Goal: Task Accomplishment & Management: Manage account settings

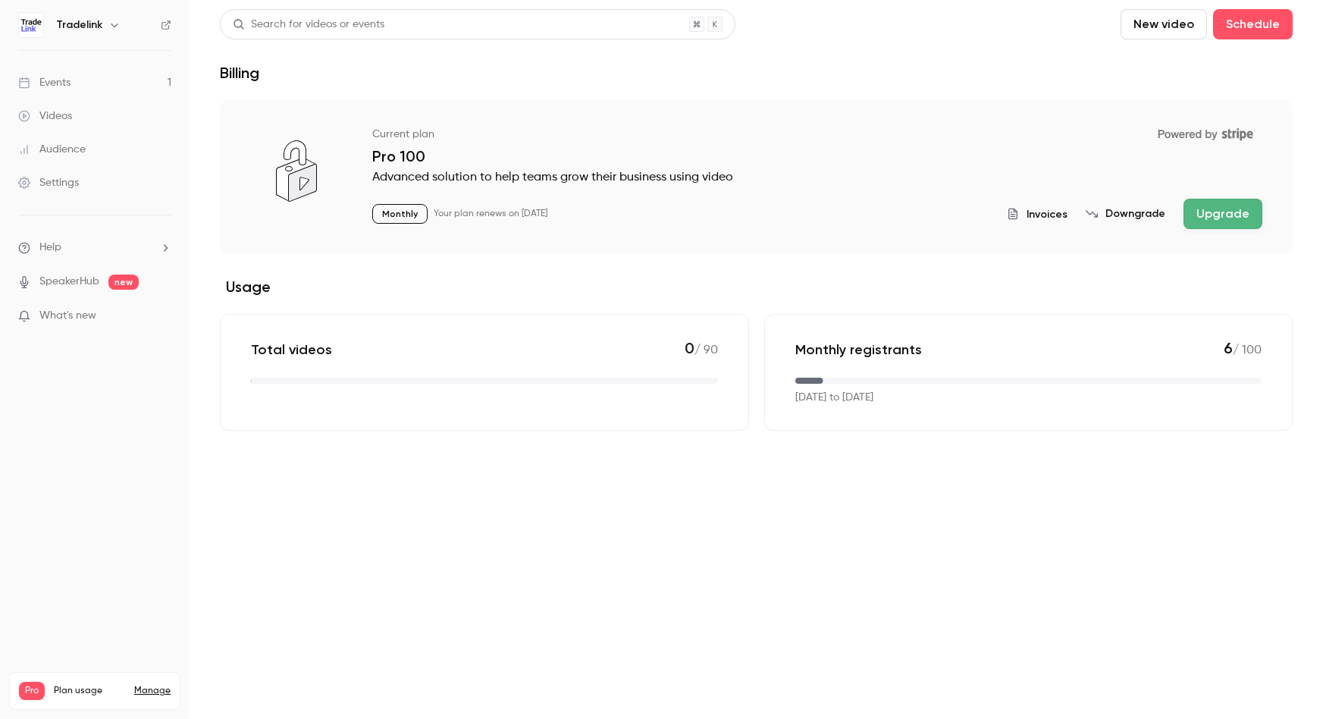
click at [119, 86] on link "Events 1" at bounding box center [95, 82] width 190 height 33
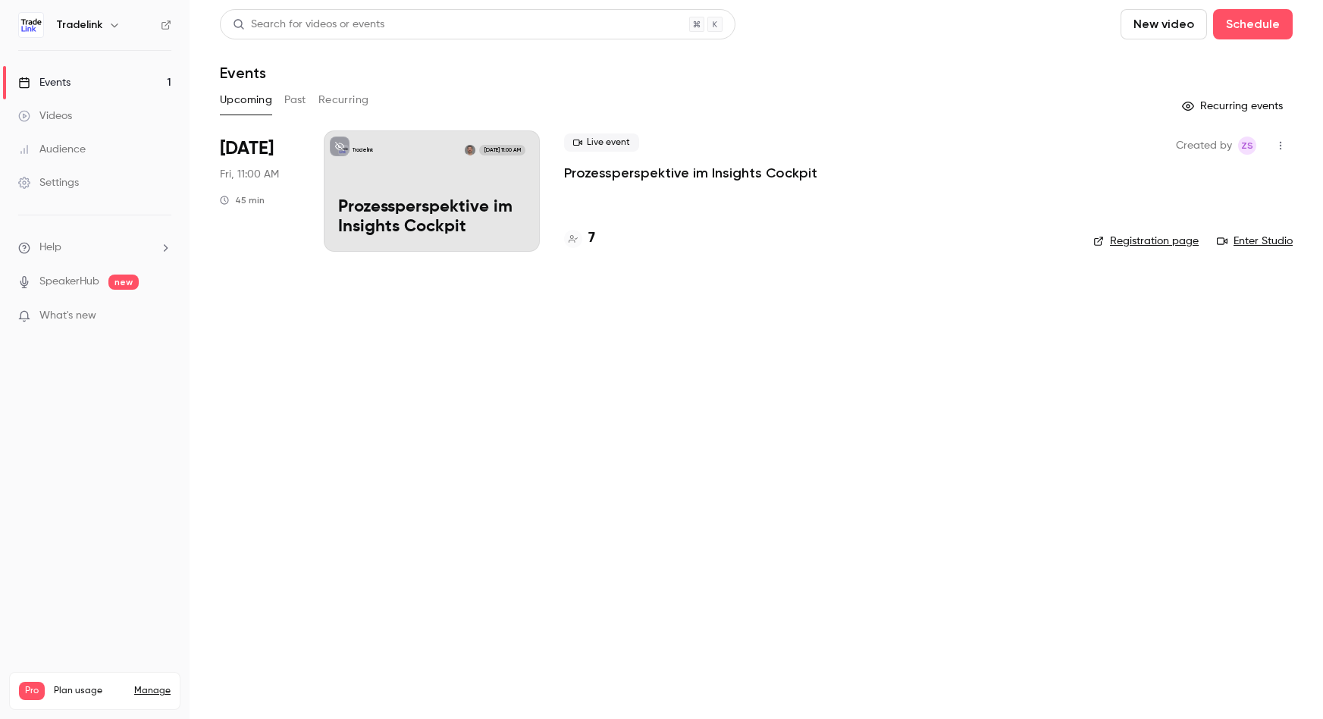
click at [507, 201] on p "Prozessperspektive im Insights Cockpit" at bounding box center [431, 217] width 187 height 39
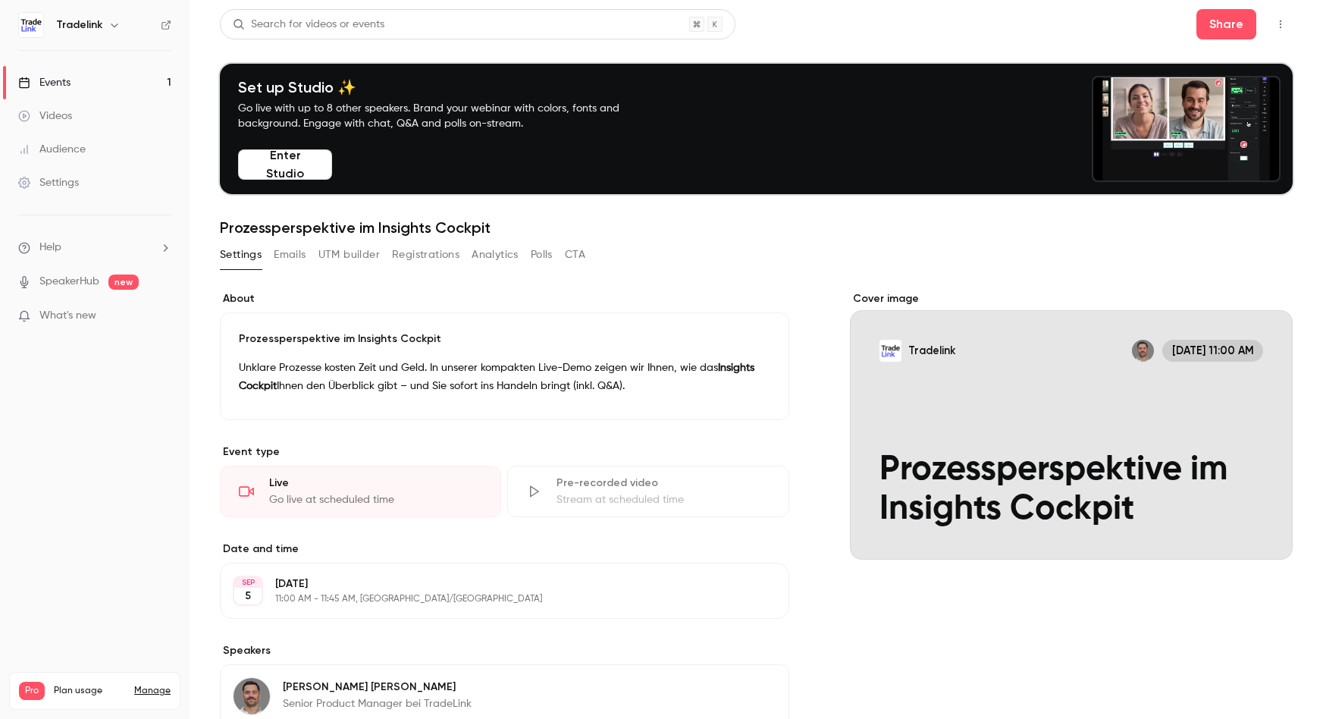
click at [434, 253] on button "Registrations" at bounding box center [425, 255] width 67 height 24
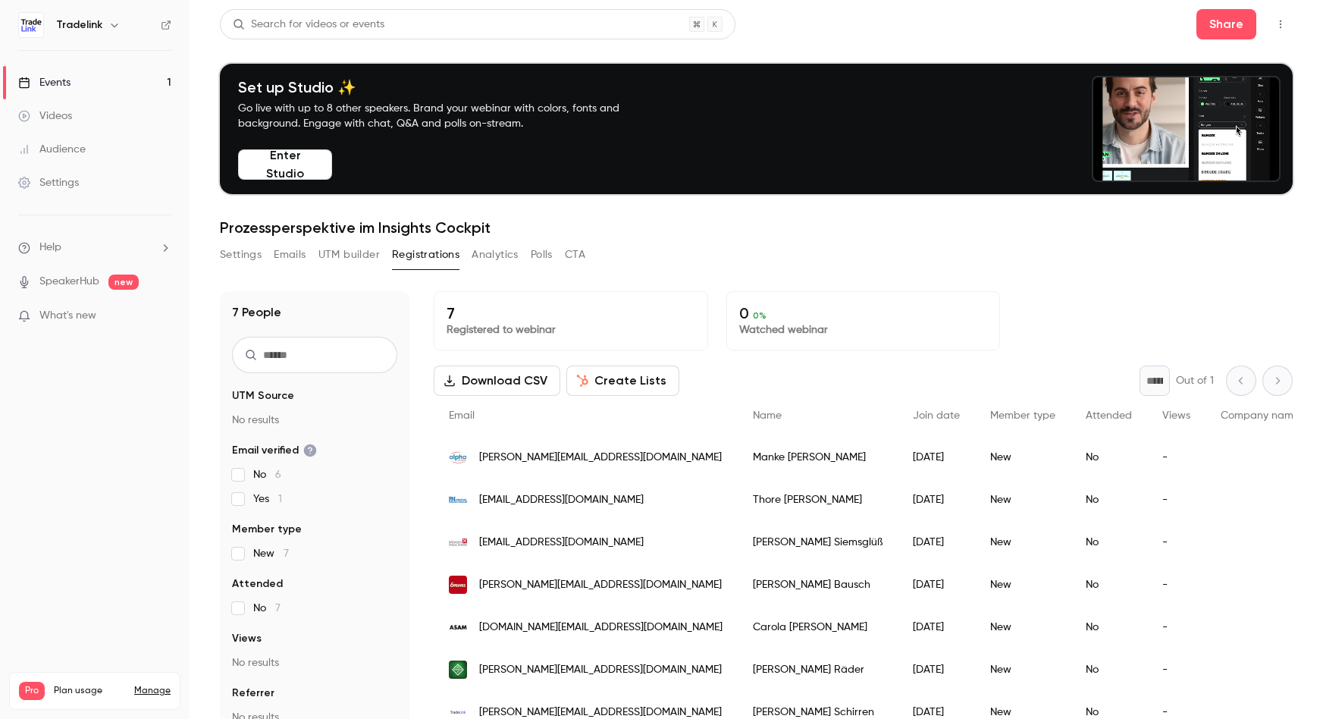
click at [258, 254] on button "Settings" at bounding box center [241, 255] width 42 height 24
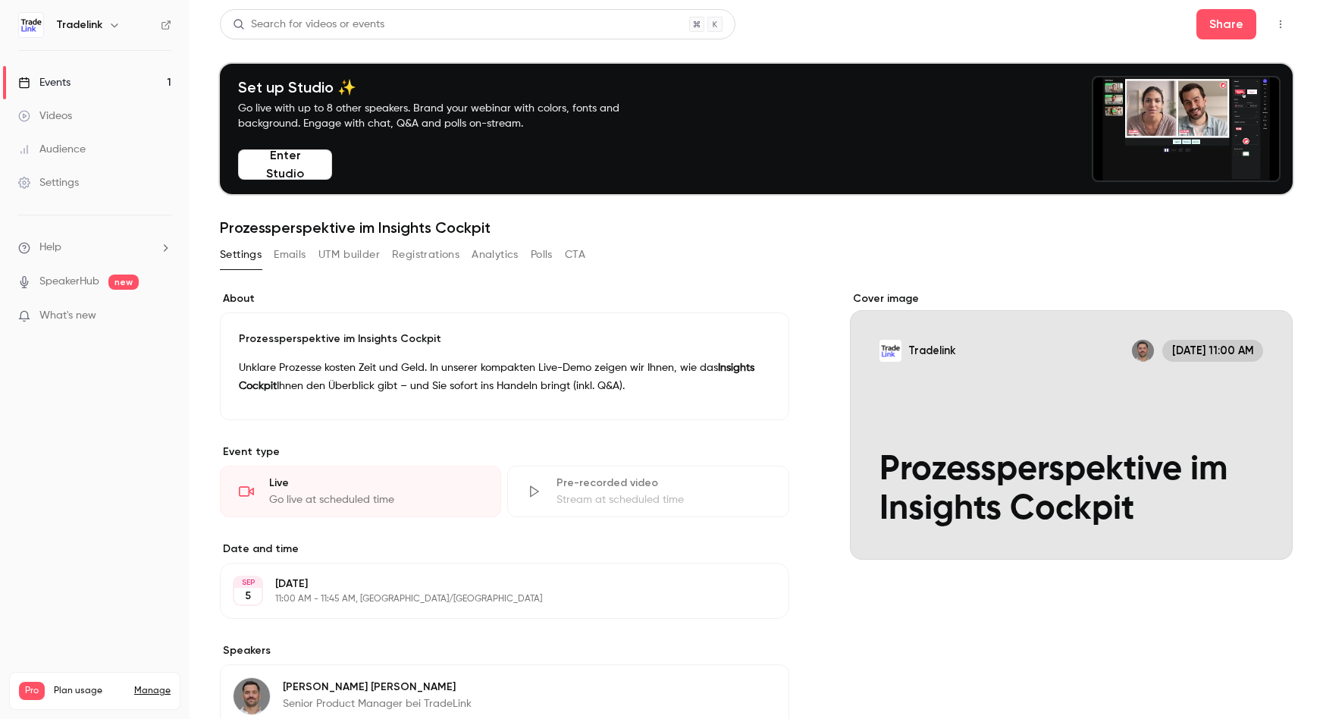
click at [1275, 27] on icon "button" at bounding box center [1281, 24] width 12 height 11
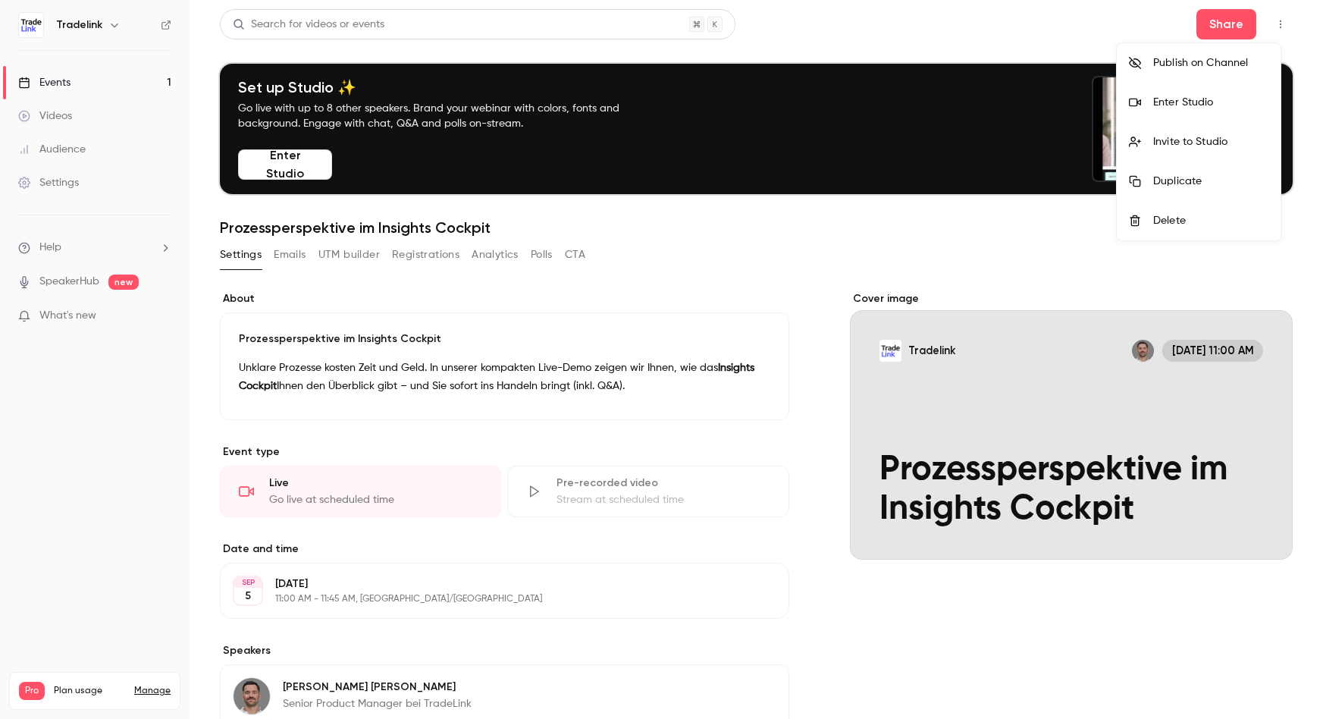
click at [1002, 19] on div at bounding box center [661, 359] width 1323 height 719
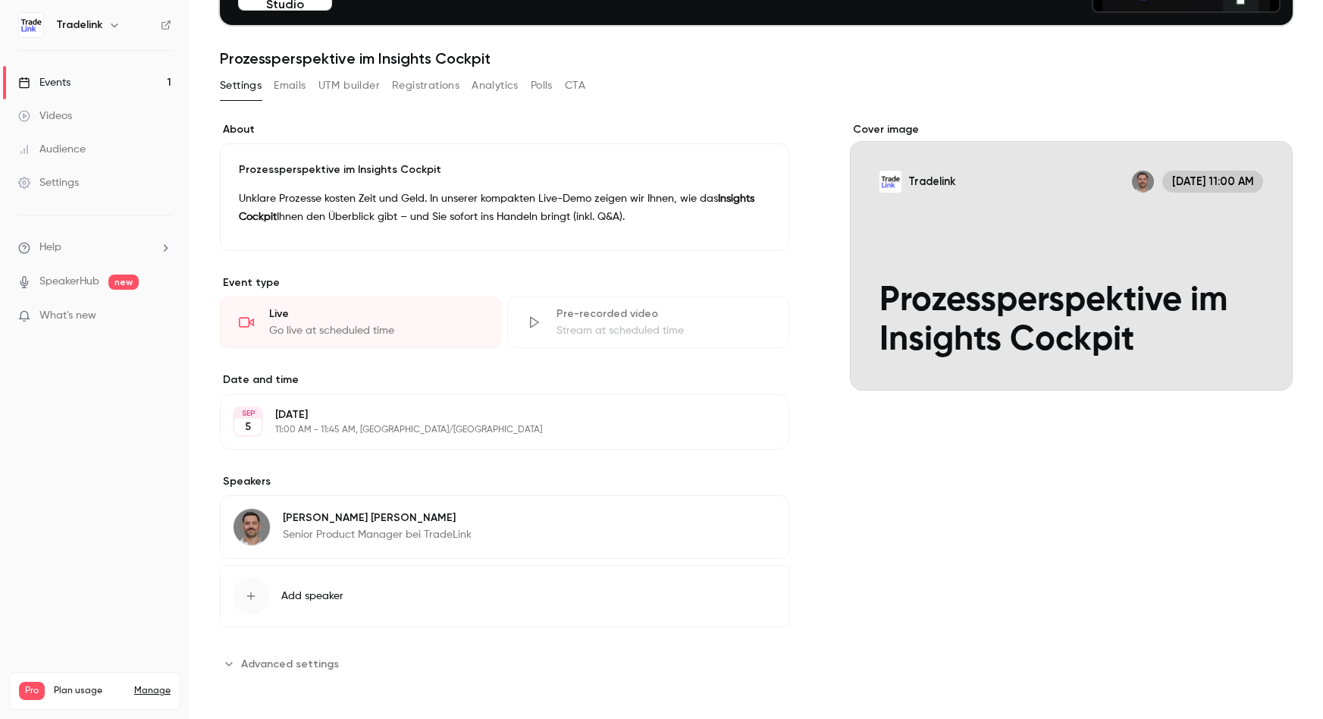
scroll to position [171, 0]
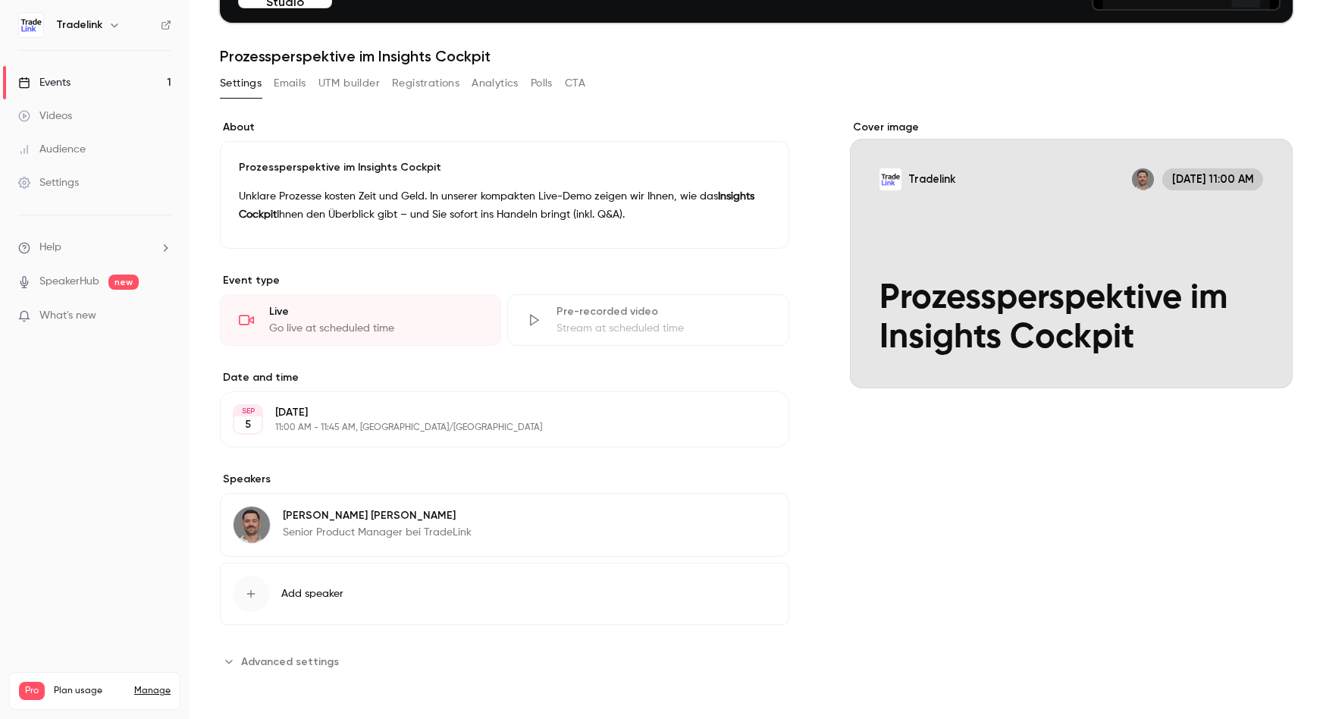
click at [57, 87] on div "Events" at bounding box center [44, 82] width 52 height 15
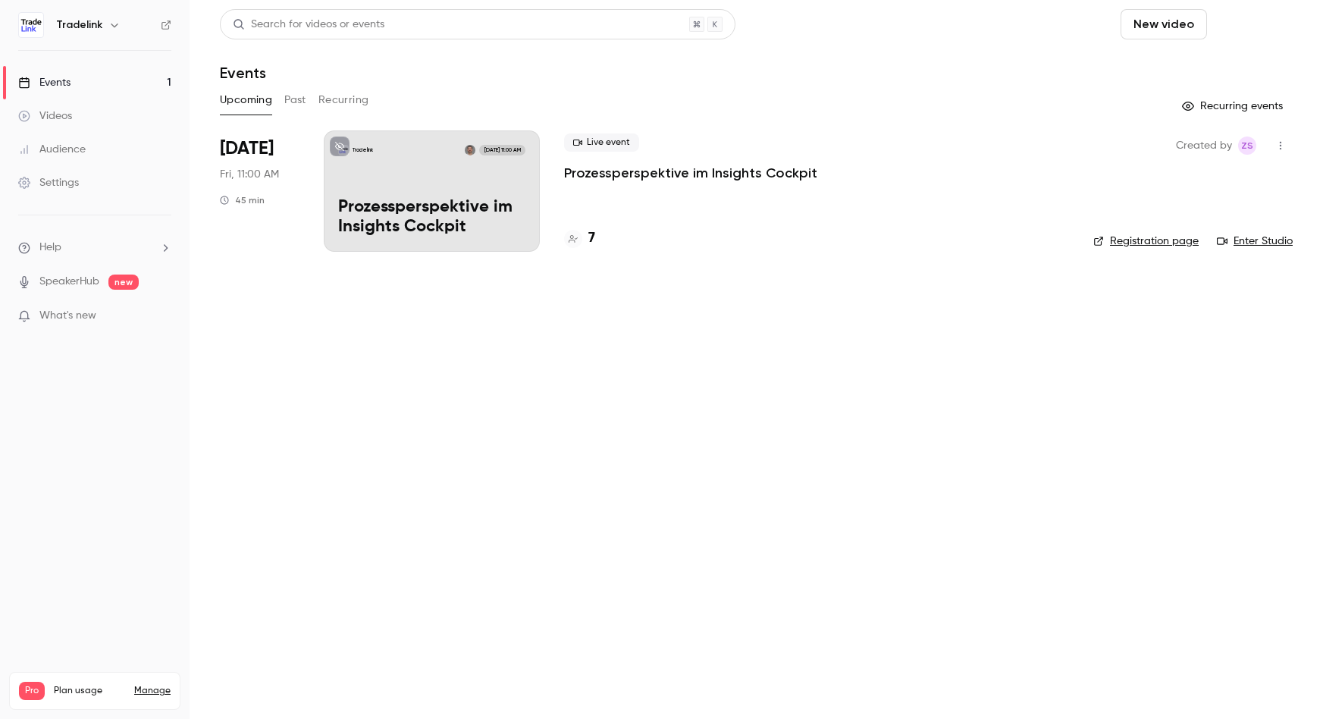
click at [1268, 33] on button "Schedule" at bounding box center [1253, 24] width 80 height 30
click at [996, 277] on div at bounding box center [661, 359] width 1323 height 719
click at [1281, 146] on icon "button" at bounding box center [1281, 146] width 2 height 8
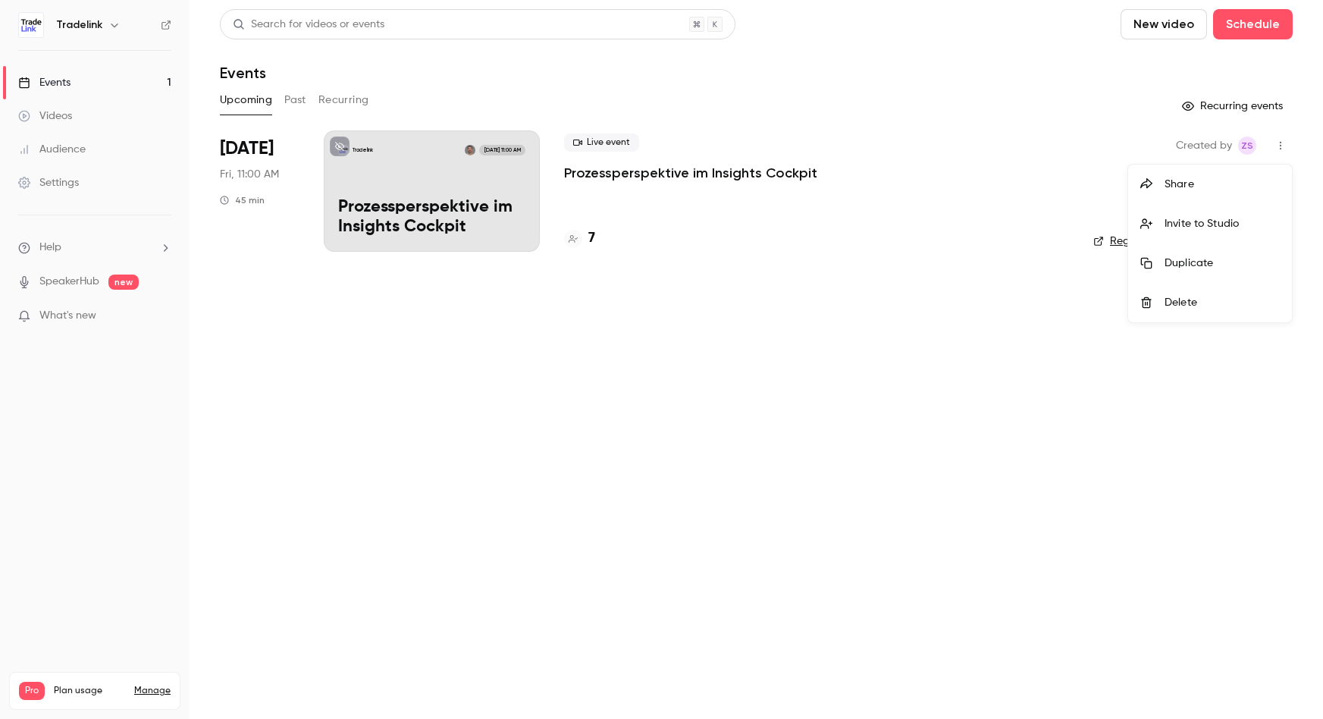
click at [1198, 268] on div "Duplicate" at bounding box center [1222, 263] width 115 height 15
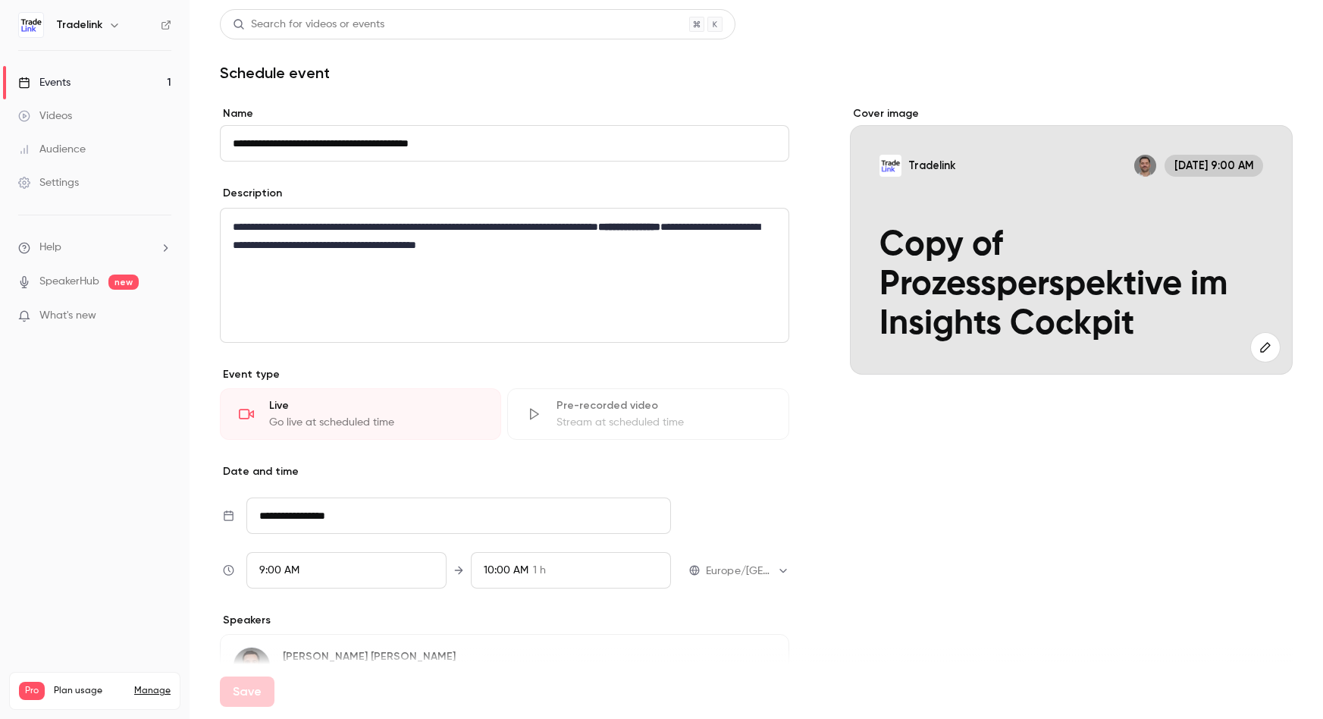
click at [374, 151] on input "**********" at bounding box center [504, 143] width 569 height 36
drag, startPoint x: 271, startPoint y: 142, endPoint x: 221, endPoint y: 140, distance: 49.3
click at [221, 140] on input "**********" at bounding box center [504, 143] width 569 height 36
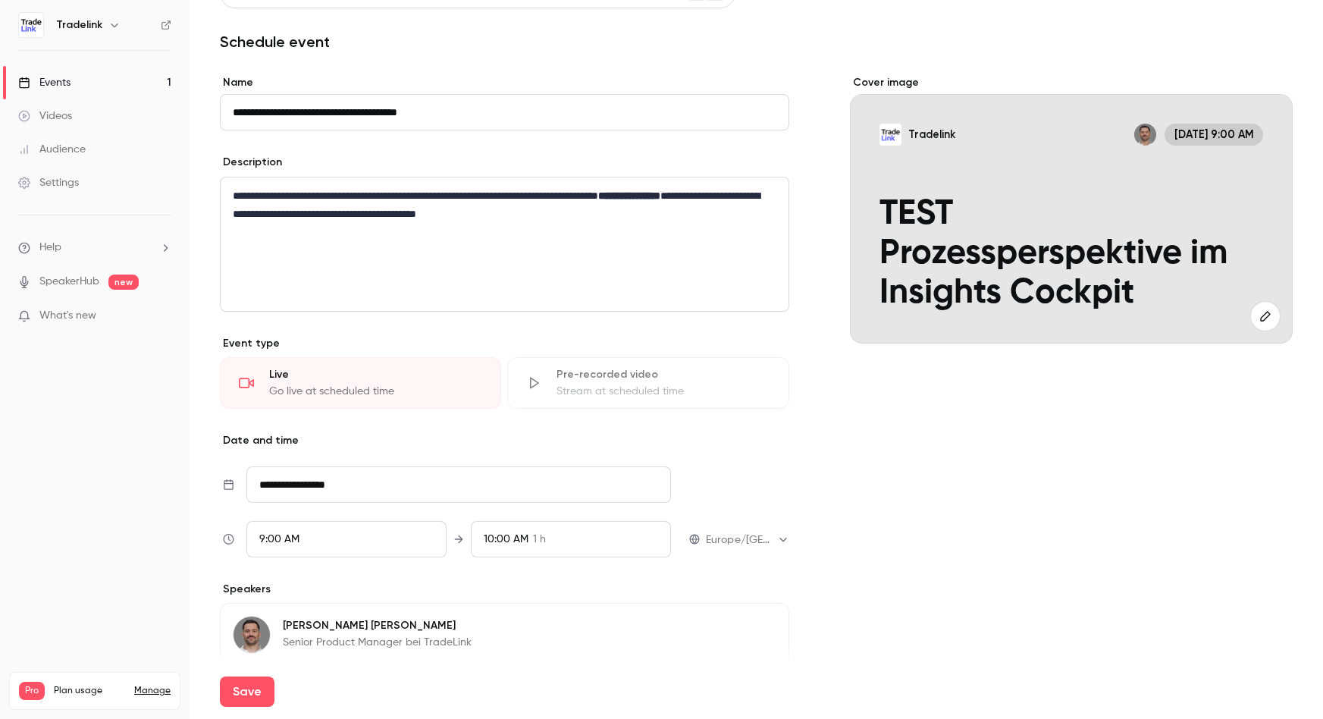
scroll to position [60, 0]
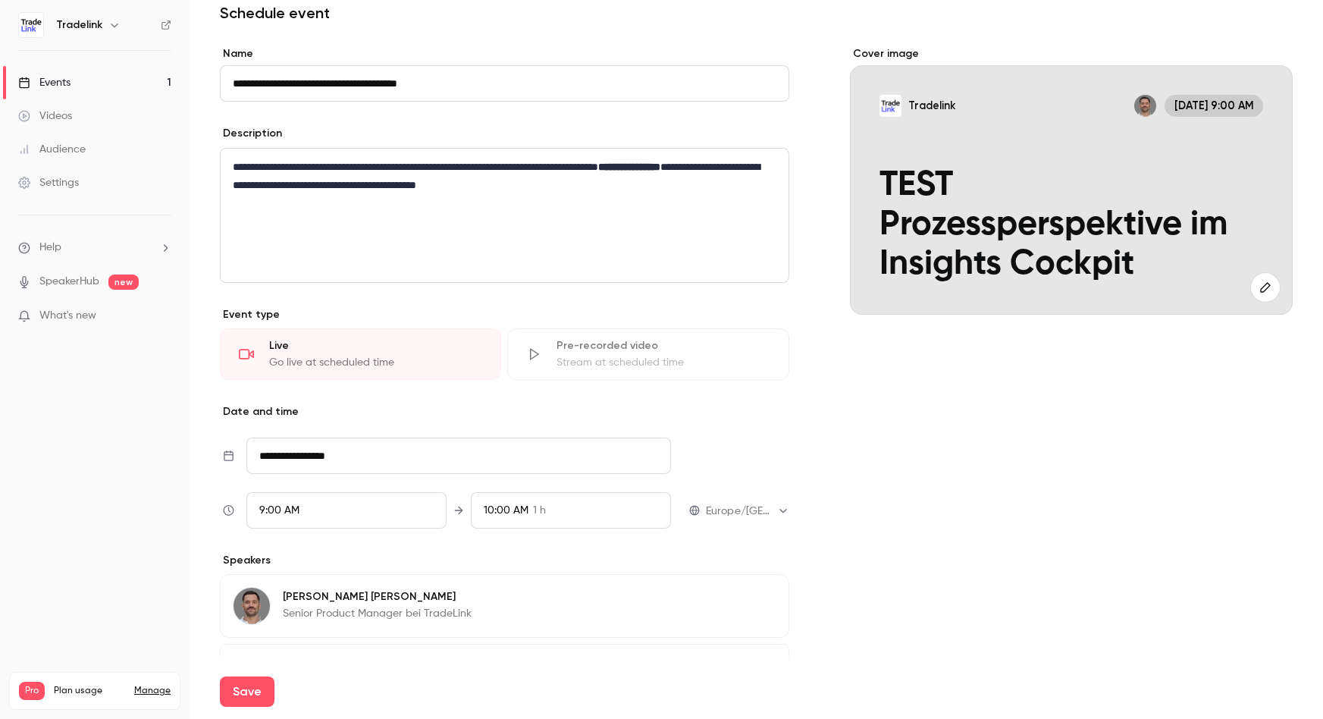
type input "**********"
click at [332, 458] on input "**********" at bounding box center [458, 456] width 425 height 36
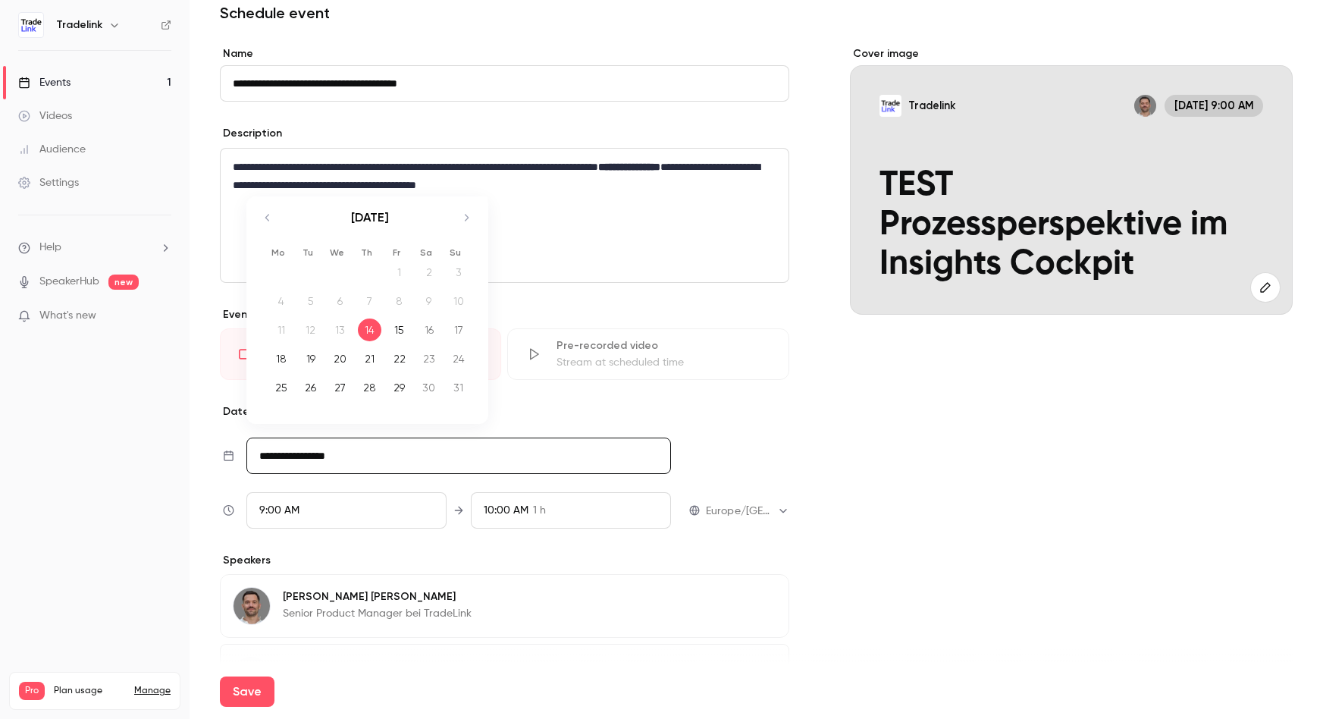
click at [332, 457] on input "**********" at bounding box center [458, 456] width 425 height 36
click at [267, 221] on icon "Move backward to switch to the previous month." at bounding box center [268, 218] width 18 height 18
click at [460, 217] on icon "Move forward to switch to the next month." at bounding box center [466, 218] width 18 height 18
click at [345, 361] on div "20" at bounding box center [340, 358] width 24 height 23
type input "**********"
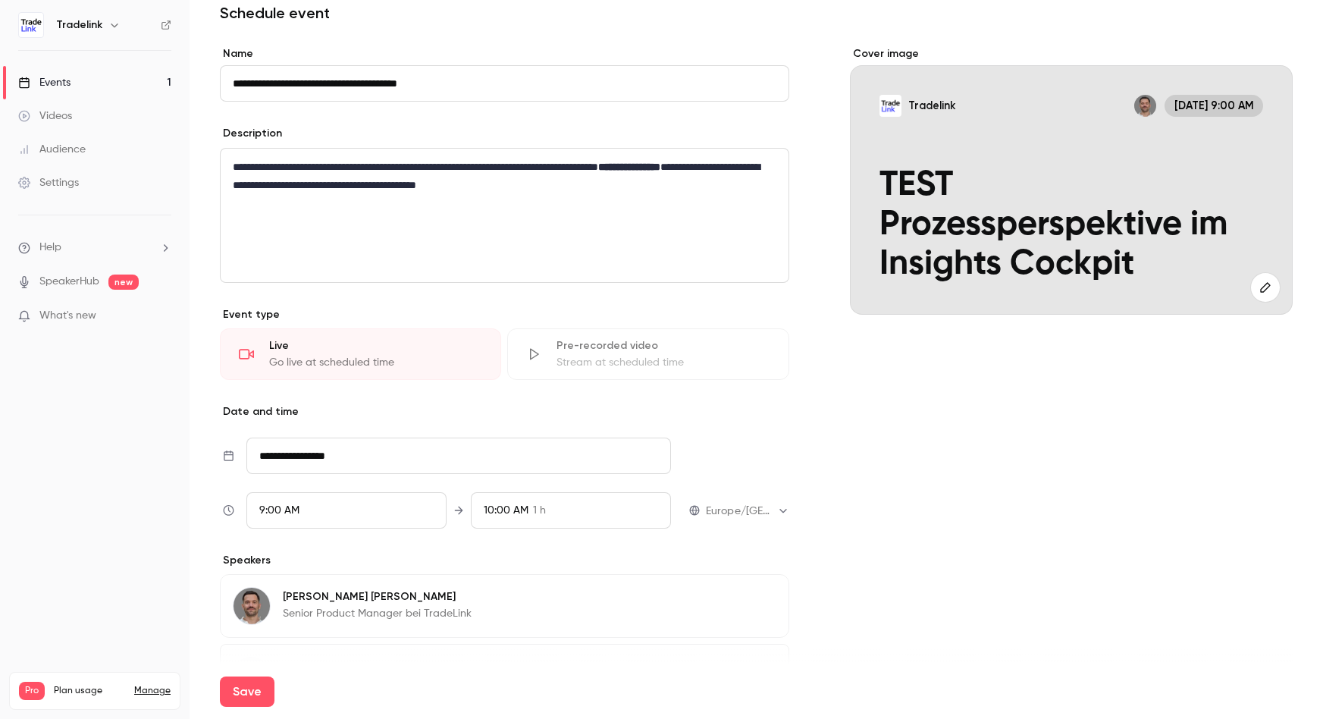
click at [356, 516] on div "9:00 AM" at bounding box center [346, 510] width 200 height 36
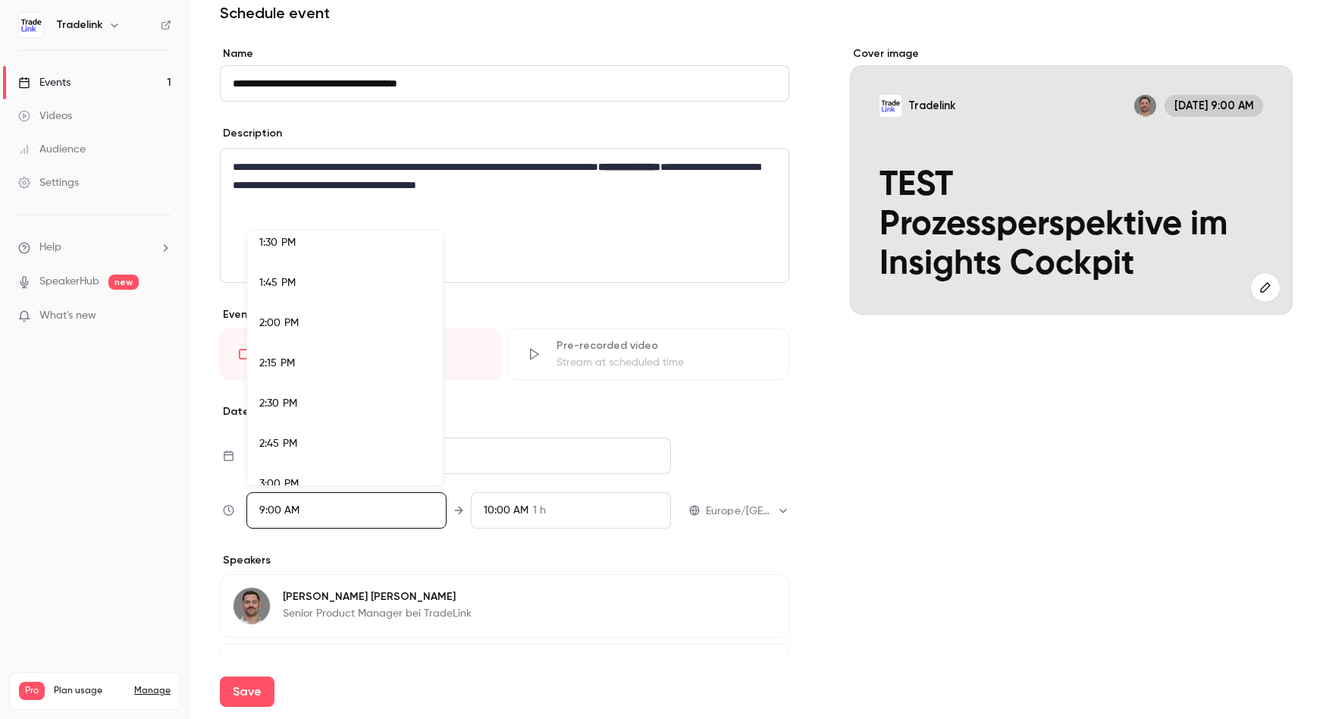
scroll to position [2179, 0]
click at [296, 409] on div "2:30 PM" at bounding box center [344, 403] width 171 height 16
click at [761, 435] on div at bounding box center [661, 359] width 1323 height 719
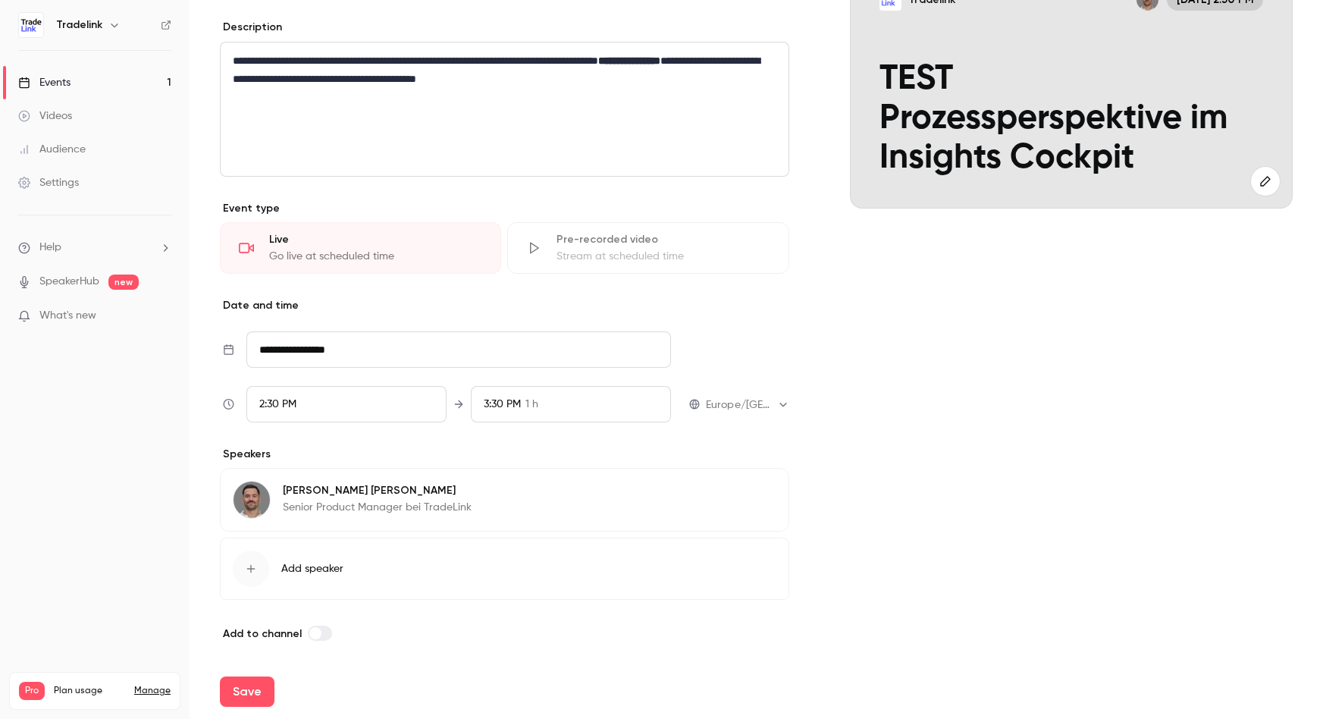
scroll to position [168, 0]
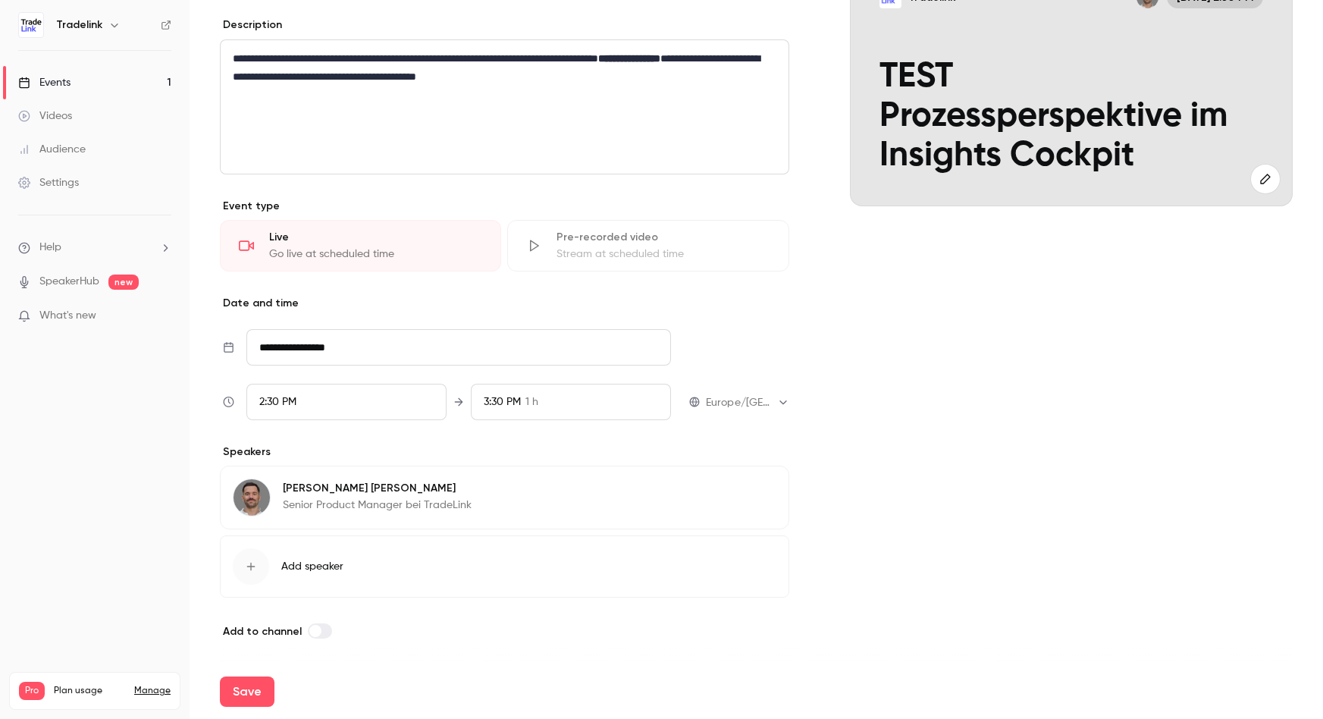
click at [763, 489] on button "Edit" at bounding box center [748, 490] width 55 height 24
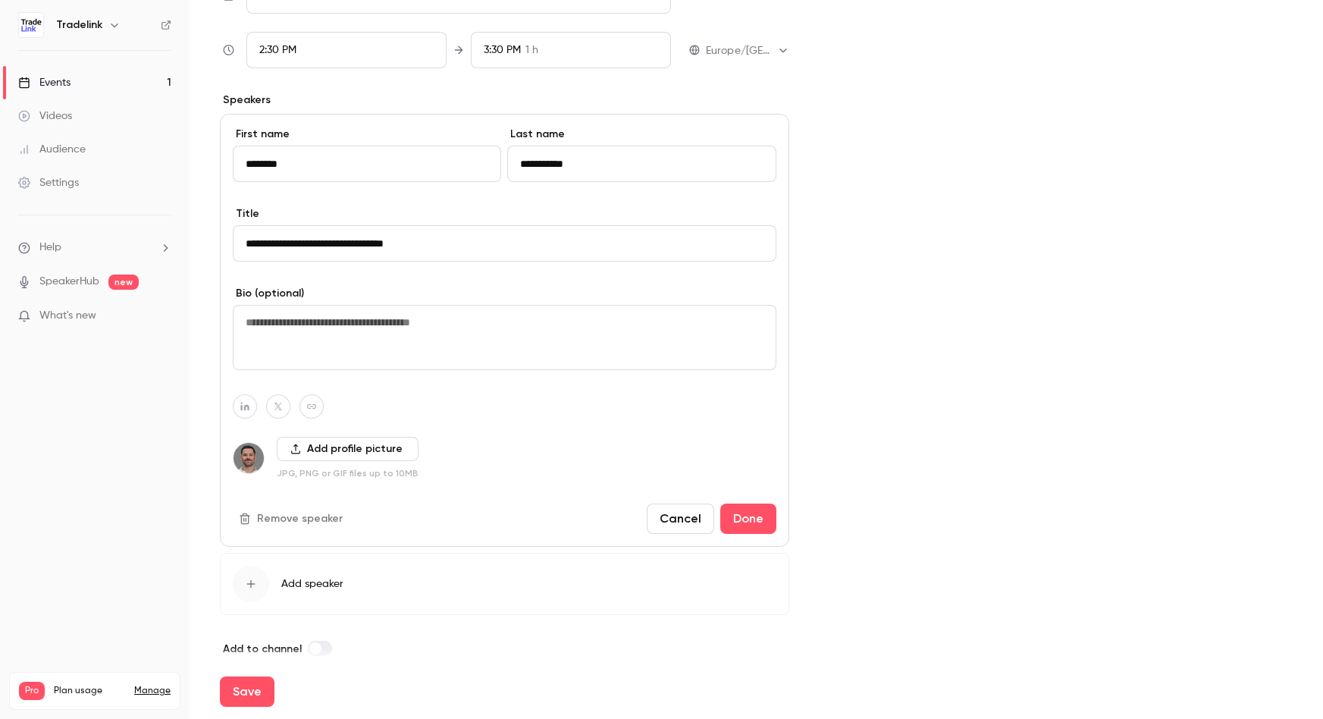
scroll to position [538, 0]
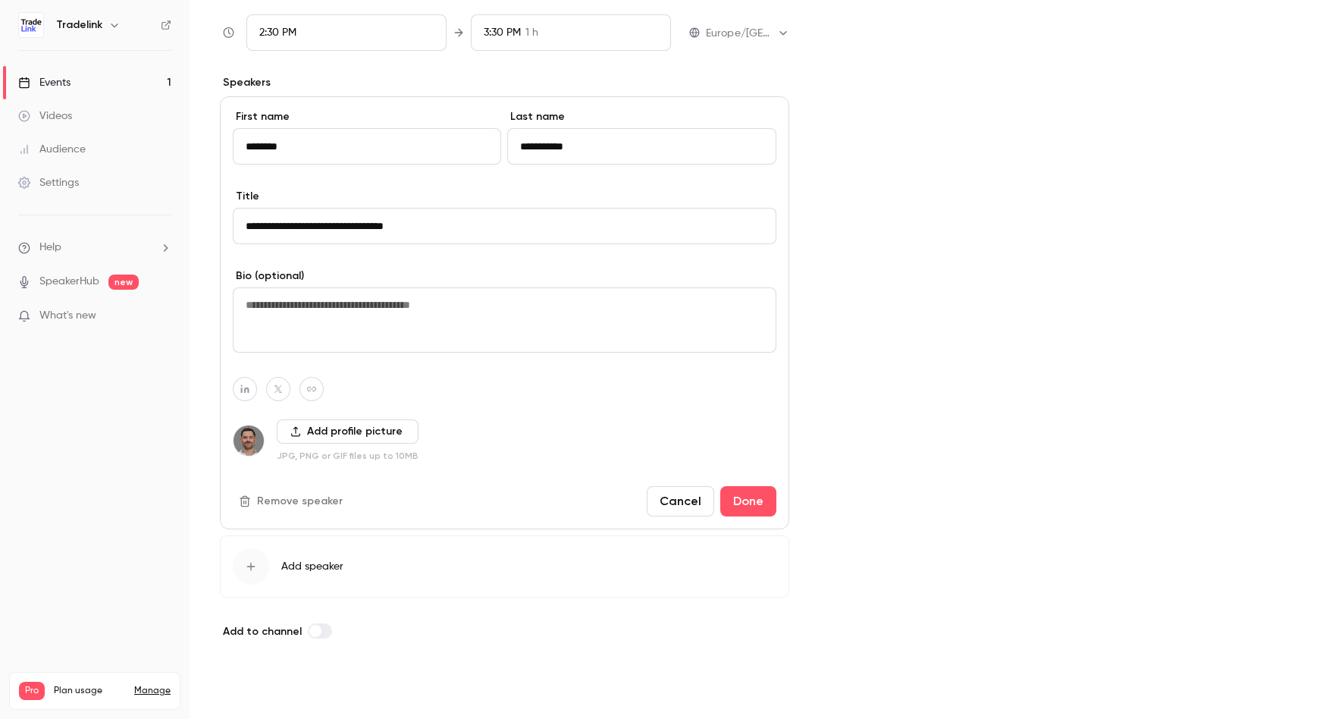
click at [253, 691] on button "Save" at bounding box center [247, 691] width 55 height 30
type input "**********"
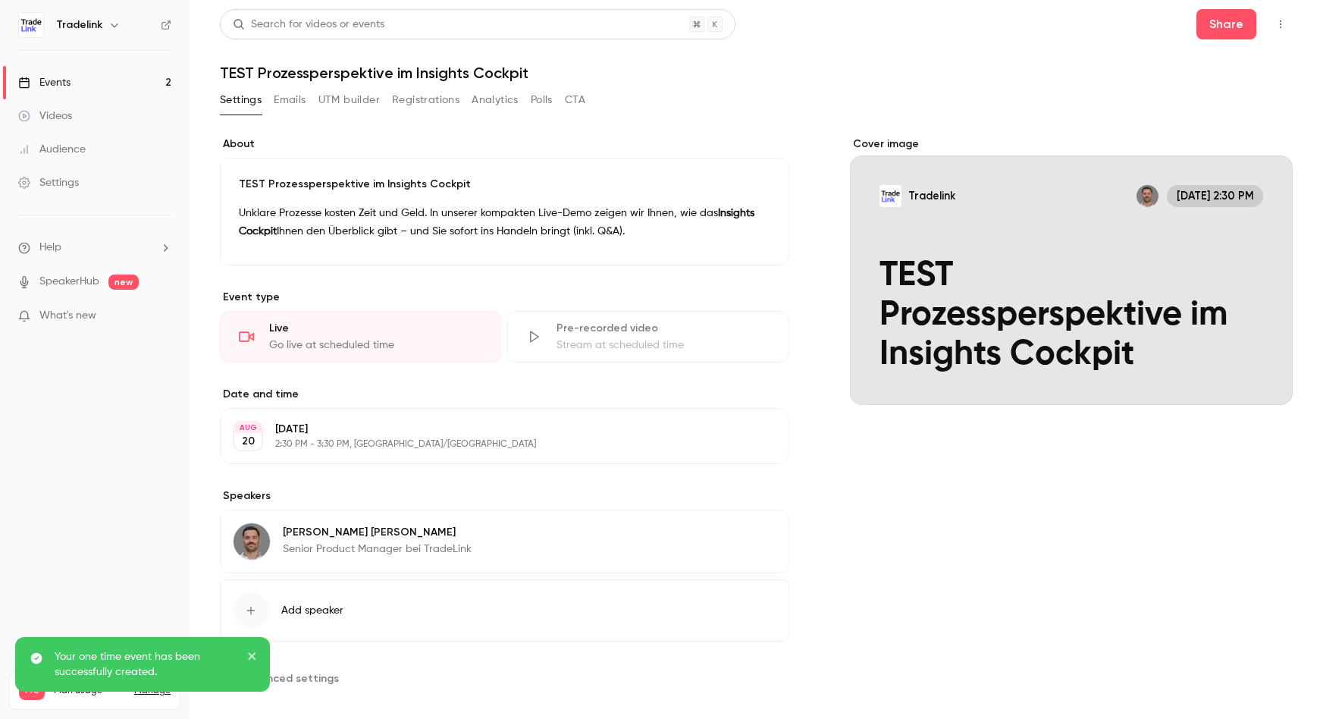
click at [45, 288] on link "SpeakerHub" at bounding box center [69, 282] width 60 height 16
click at [253, 657] on icon "close" at bounding box center [252, 656] width 8 height 8
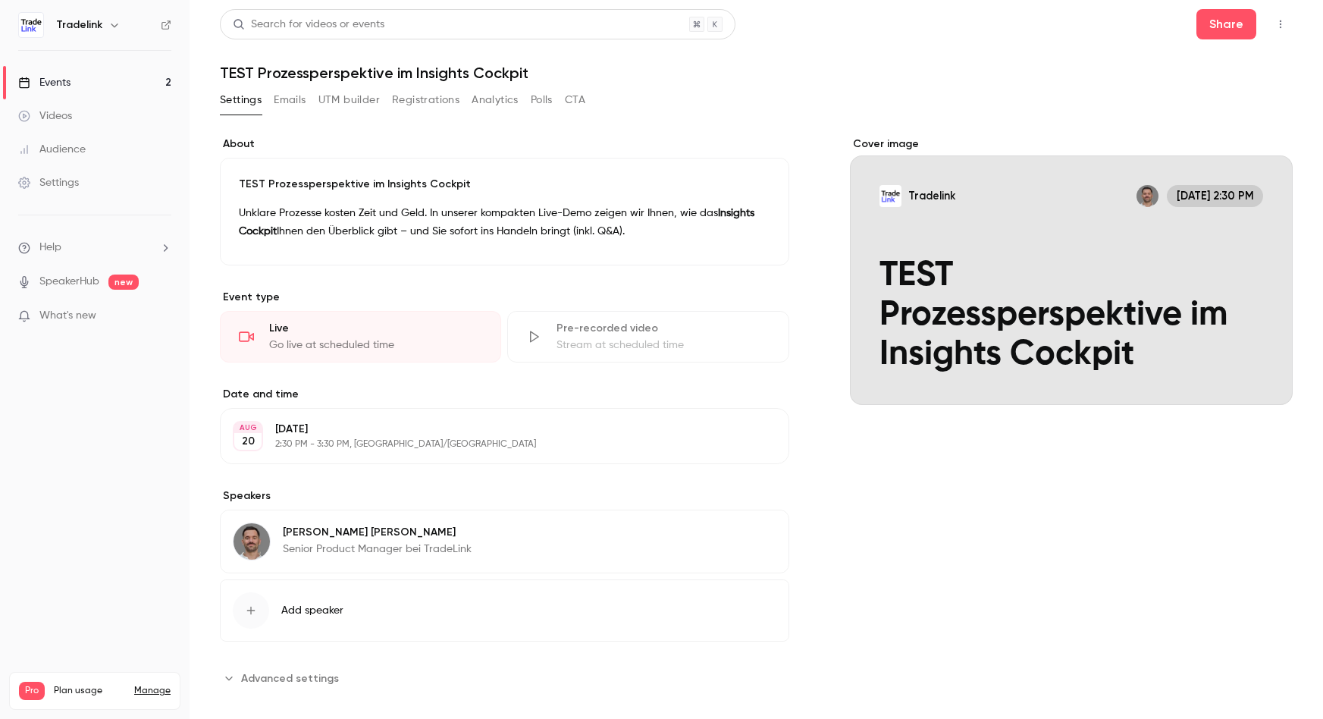
click at [431, 344] on div "Go live at scheduled time" at bounding box center [375, 344] width 213 height 15
click at [333, 344] on div "Go live at scheduled time" at bounding box center [375, 344] width 213 height 15
click at [312, 339] on div "Go live at scheduled time" at bounding box center [375, 344] width 213 height 15
click at [298, 105] on button "Emails" at bounding box center [290, 100] width 32 height 24
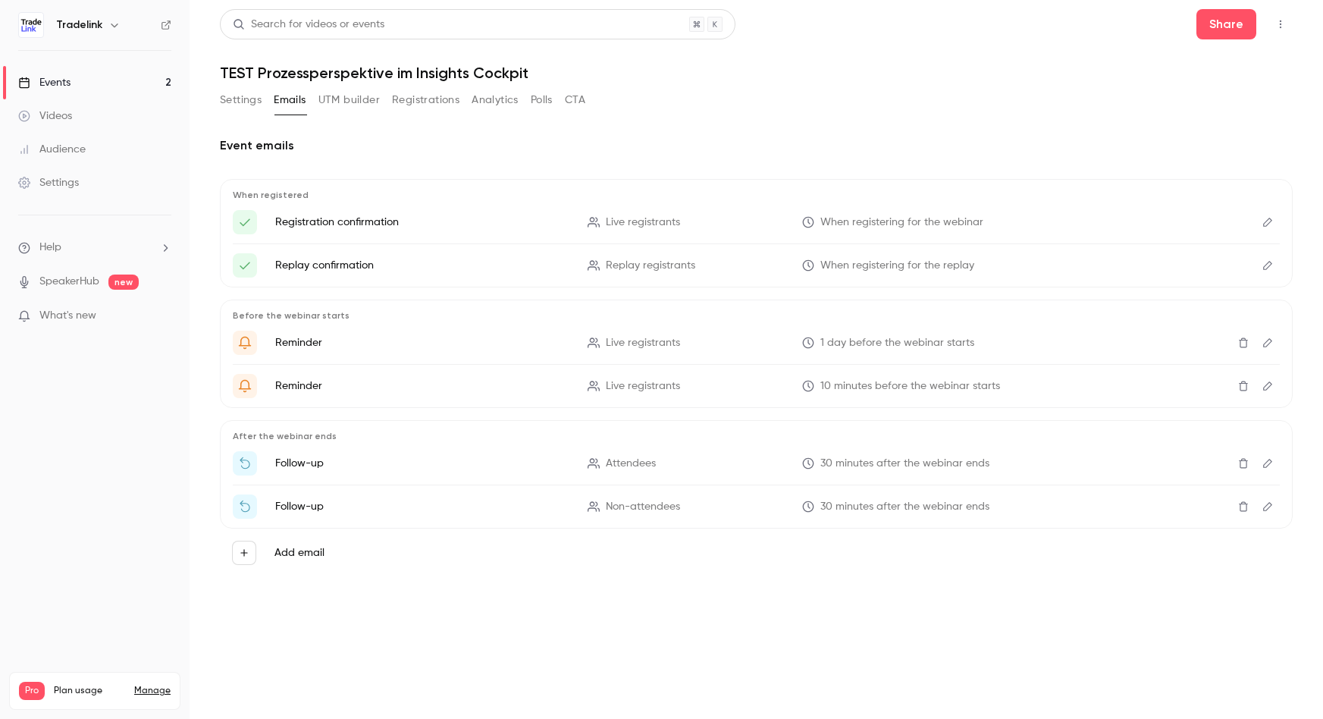
click at [421, 106] on button "Registrations" at bounding box center [425, 100] width 67 height 24
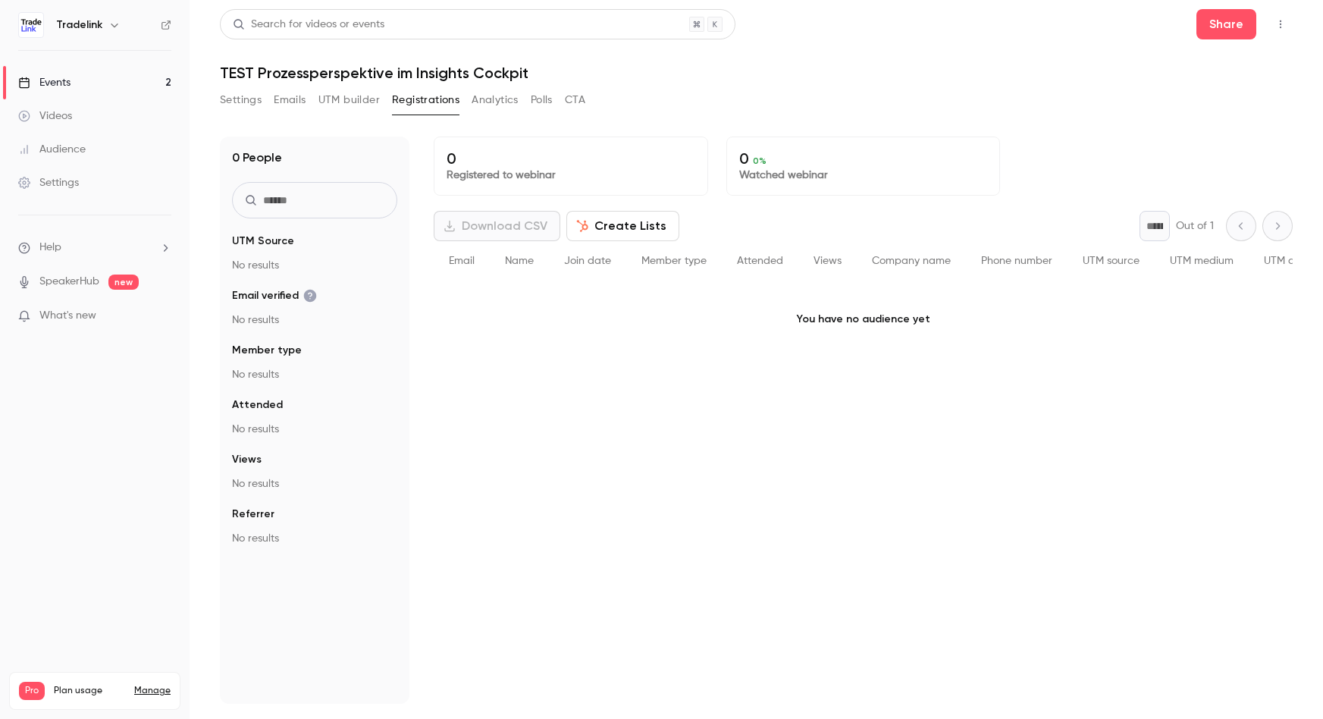
click at [504, 102] on button "Analytics" at bounding box center [495, 100] width 47 height 24
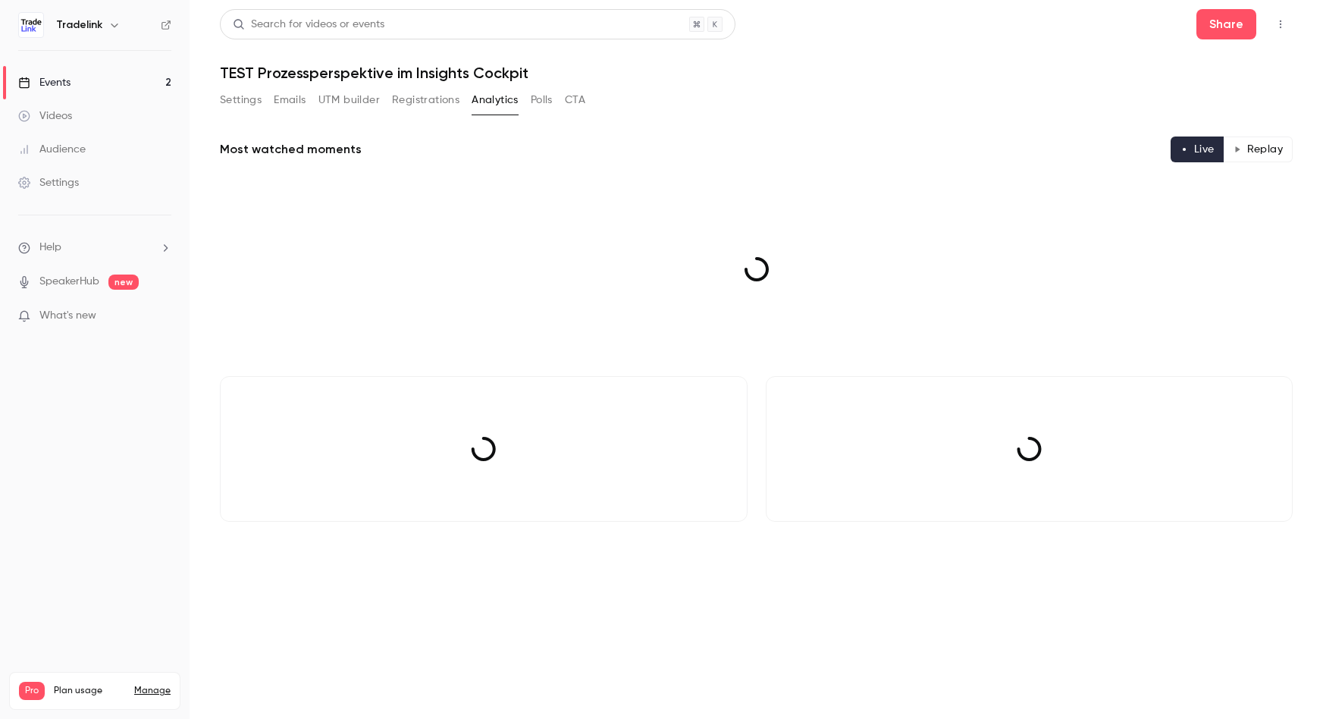
click at [544, 99] on button "Polls" at bounding box center [542, 100] width 22 height 24
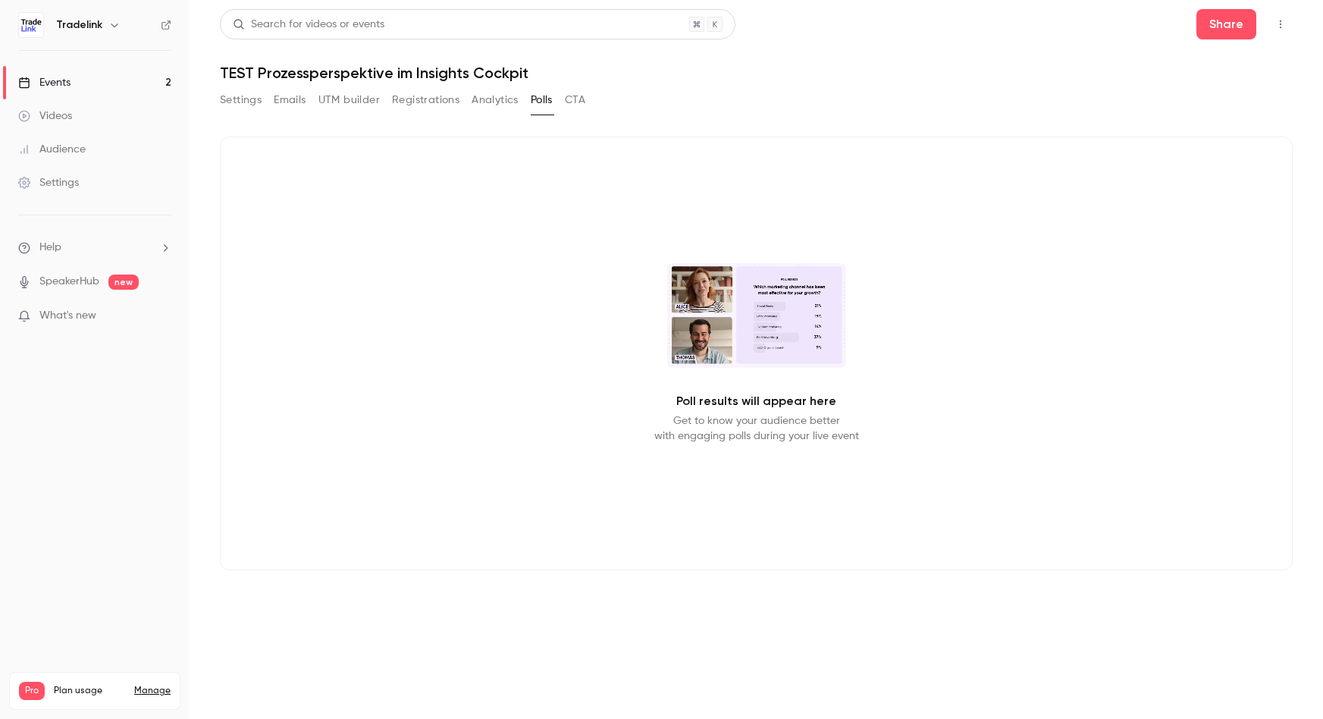
click at [576, 105] on button "CTA" at bounding box center [575, 100] width 20 height 24
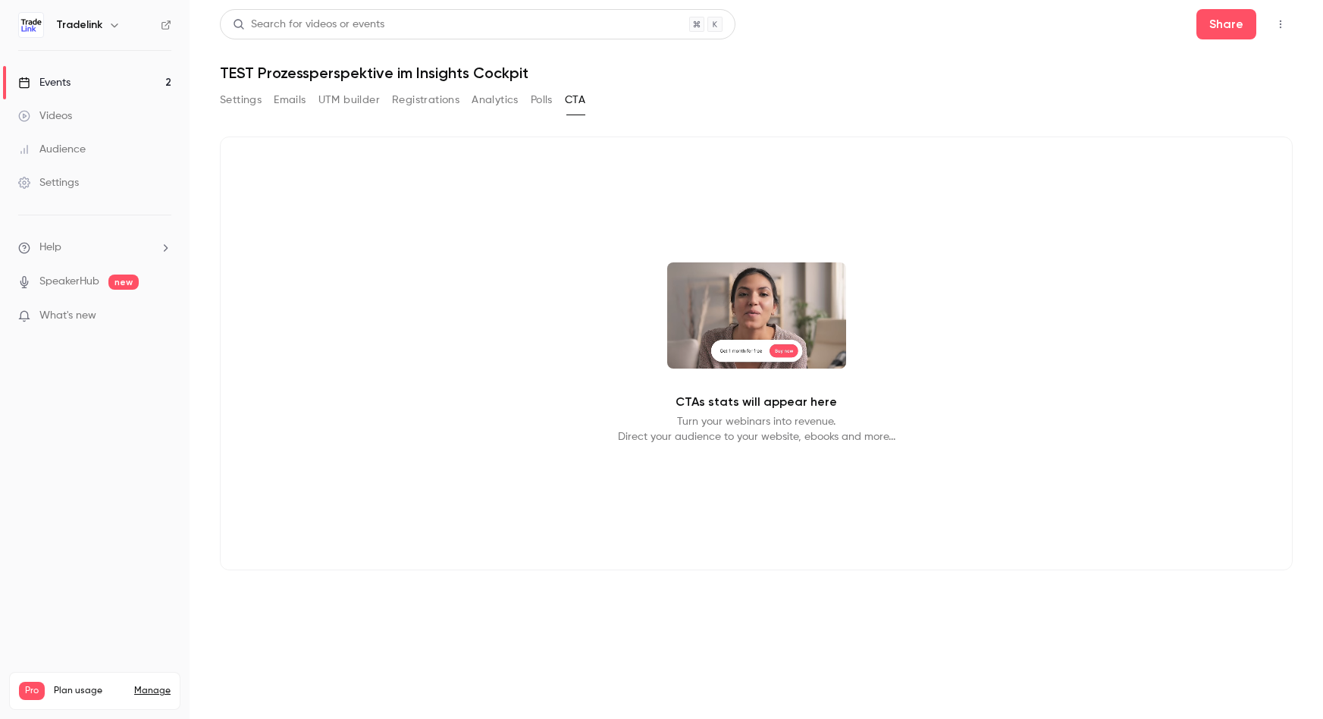
click at [353, 100] on button "UTM builder" at bounding box center [348, 100] width 61 height 24
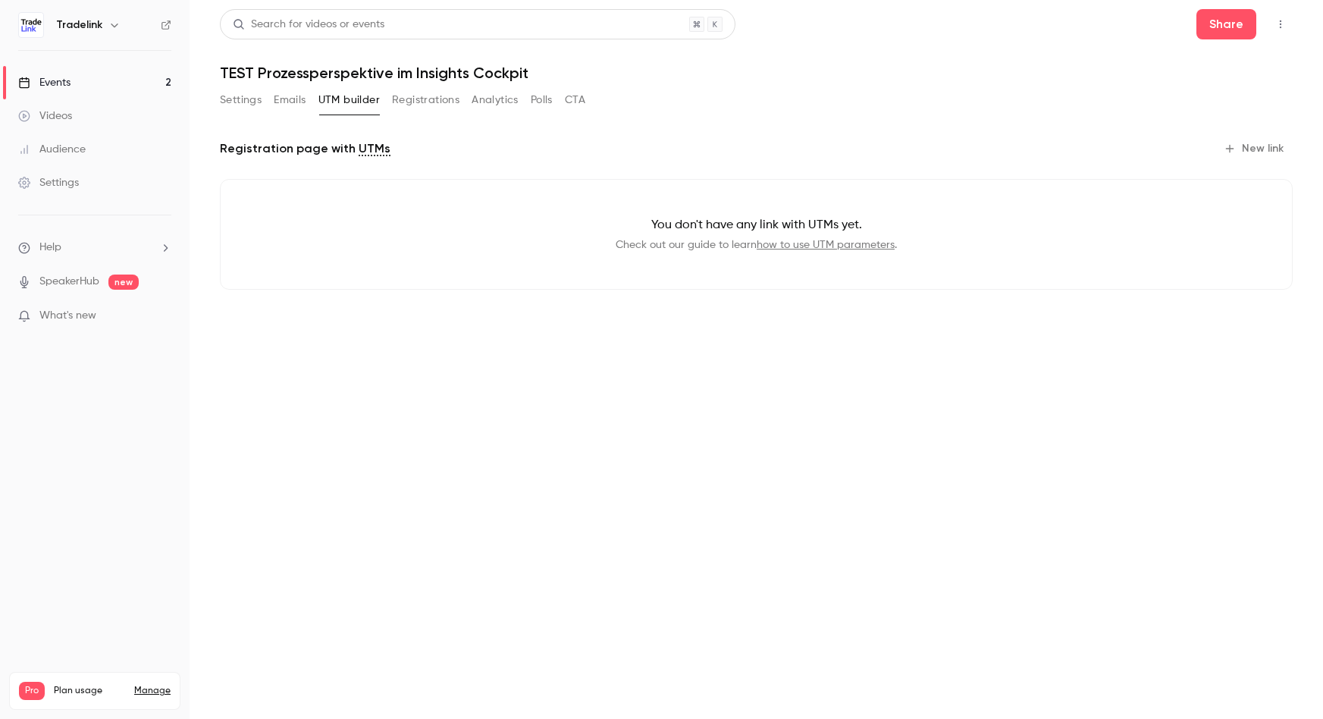
click at [230, 96] on button "Settings" at bounding box center [241, 100] width 42 height 24
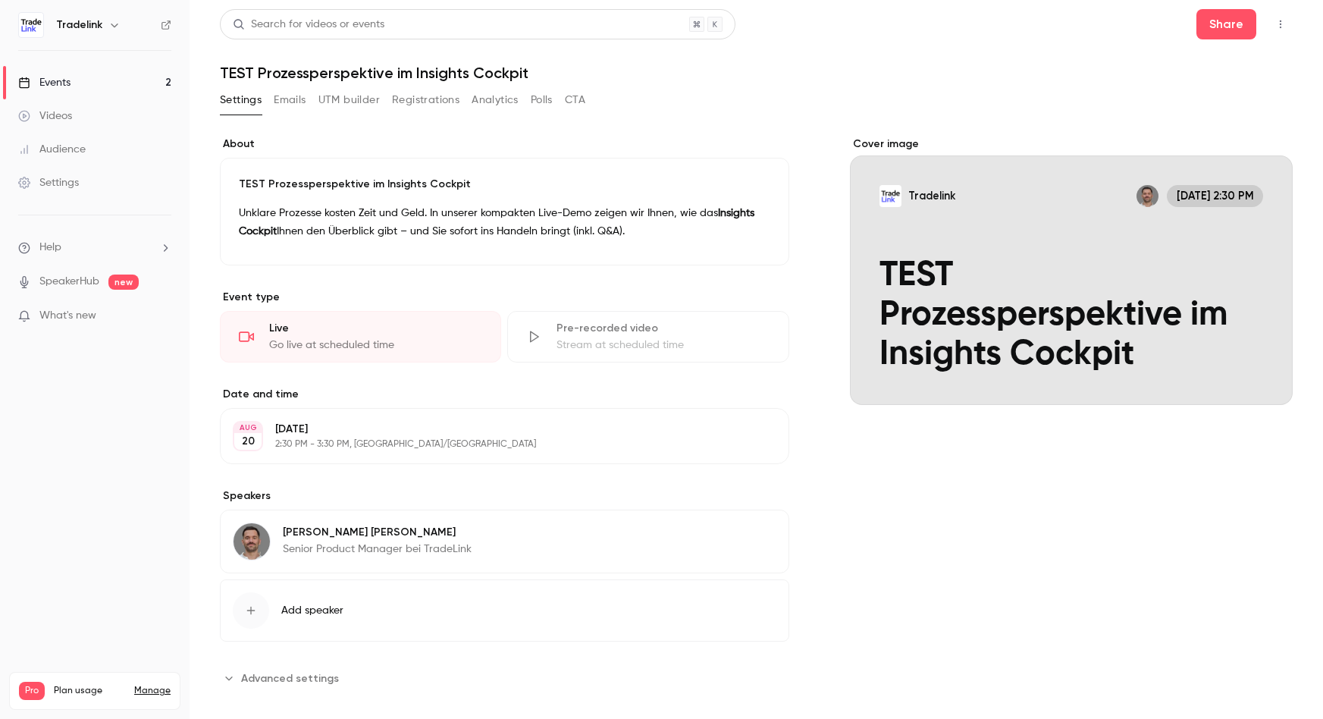
click at [1269, 19] on button "button" at bounding box center [1281, 24] width 24 height 24
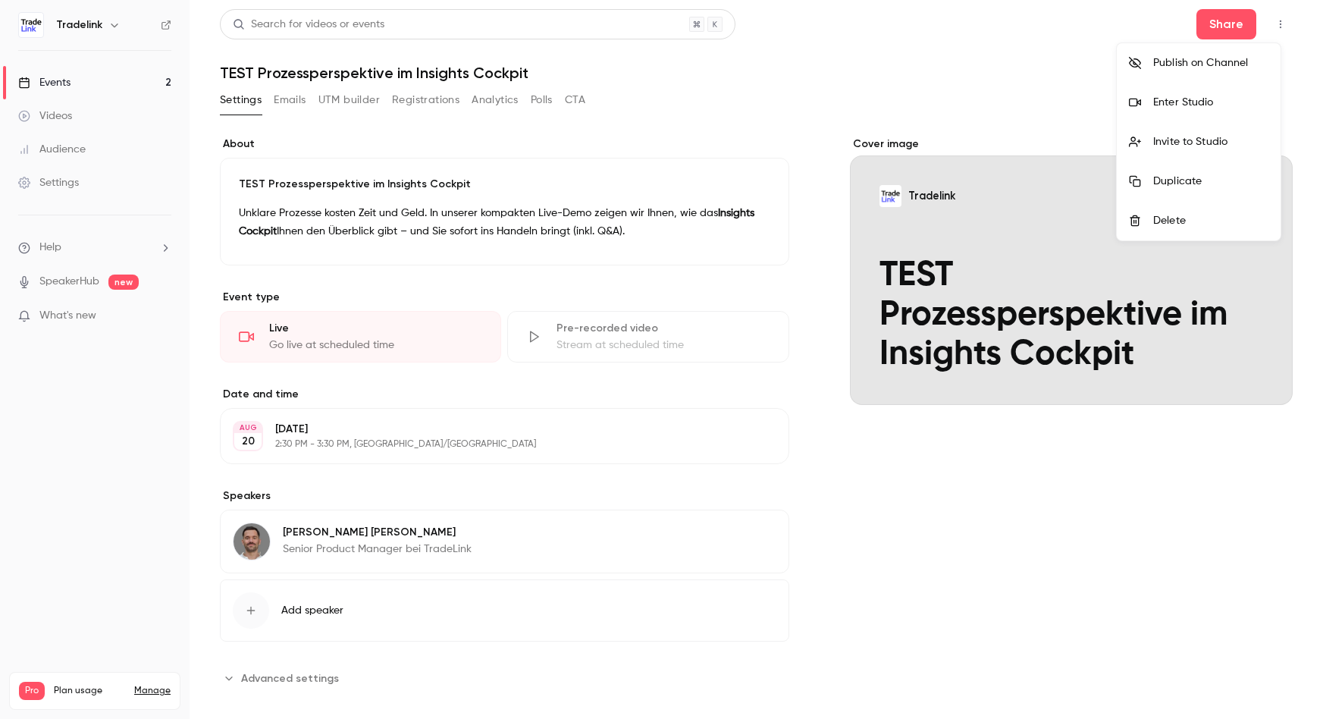
click at [1210, 155] on li "Invite to Studio" at bounding box center [1199, 141] width 164 height 39
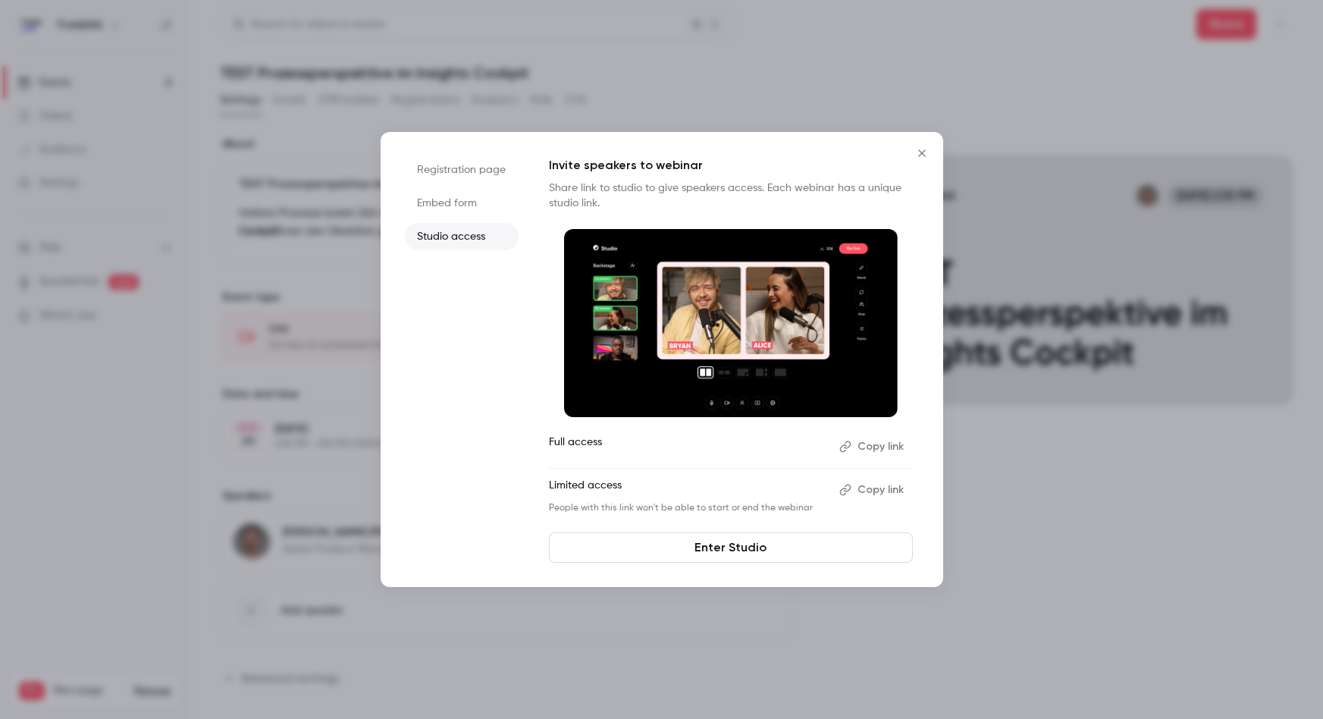
click at [875, 448] on button "Copy link" at bounding box center [873, 447] width 80 height 24
click at [464, 202] on li "Embed form" at bounding box center [462, 203] width 114 height 27
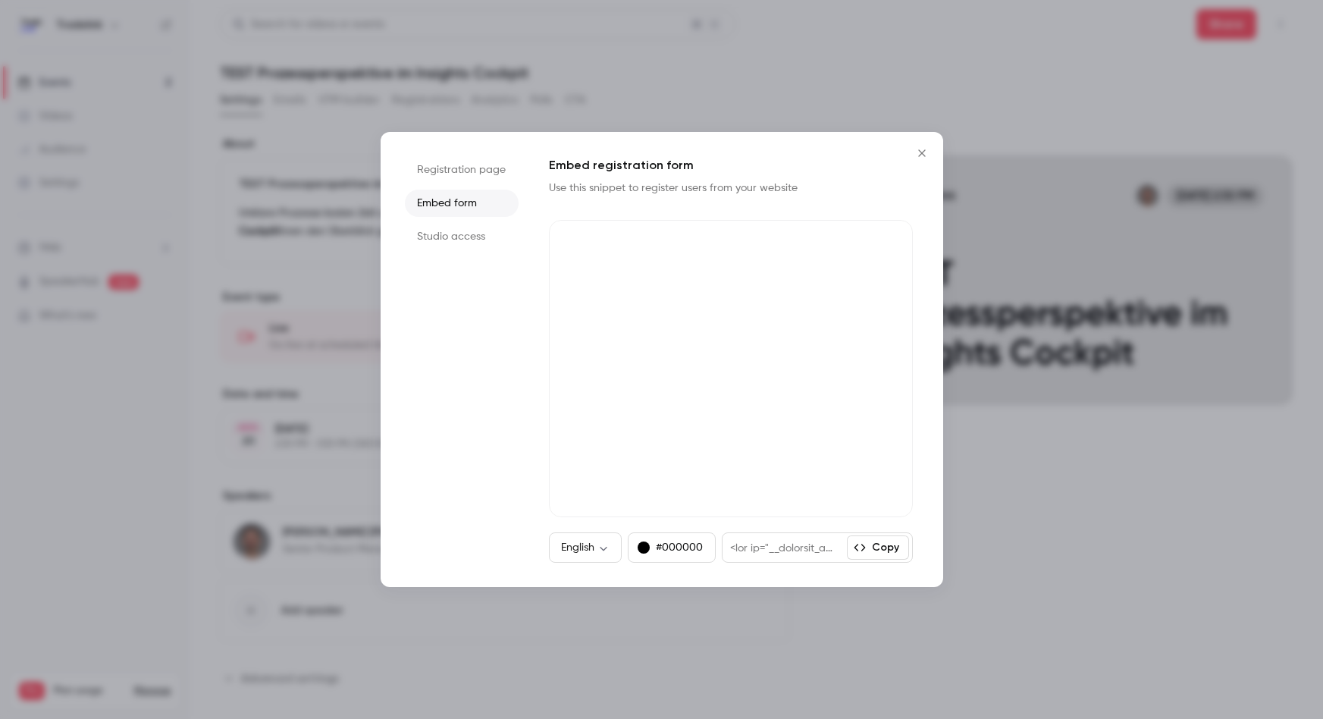
click at [473, 161] on li "Registration page" at bounding box center [462, 169] width 114 height 27
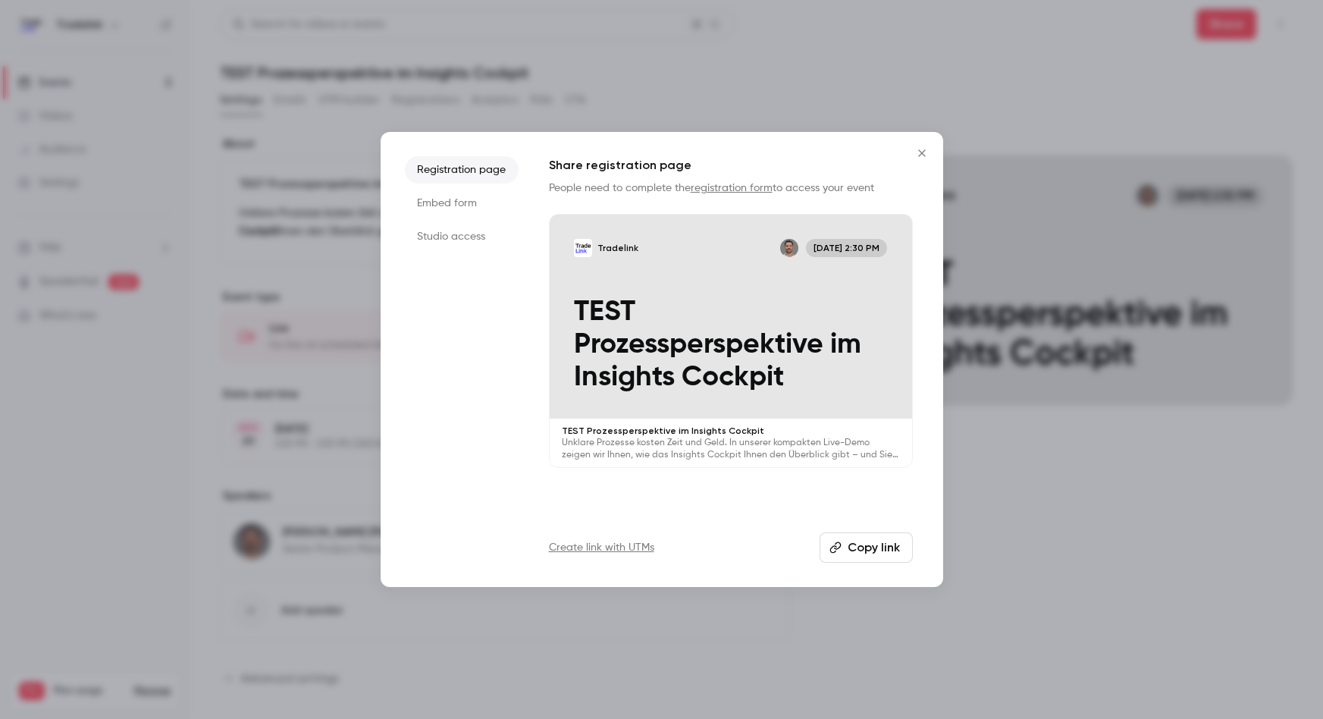
click at [447, 224] on li "Studio access" at bounding box center [462, 236] width 114 height 27
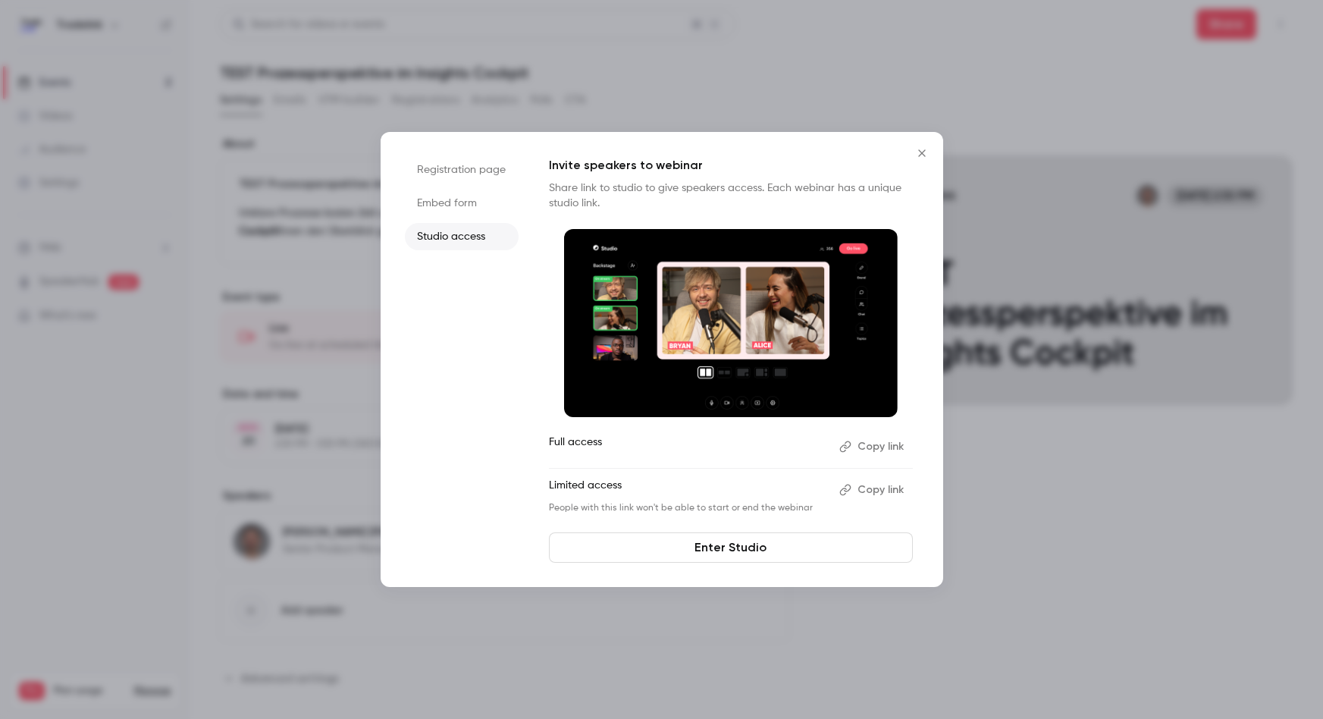
click at [751, 554] on link "Enter Studio" at bounding box center [731, 547] width 364 height 30
click at [927, 150] on icon "Close" at bounding box center [922, 153] width 18 height 12
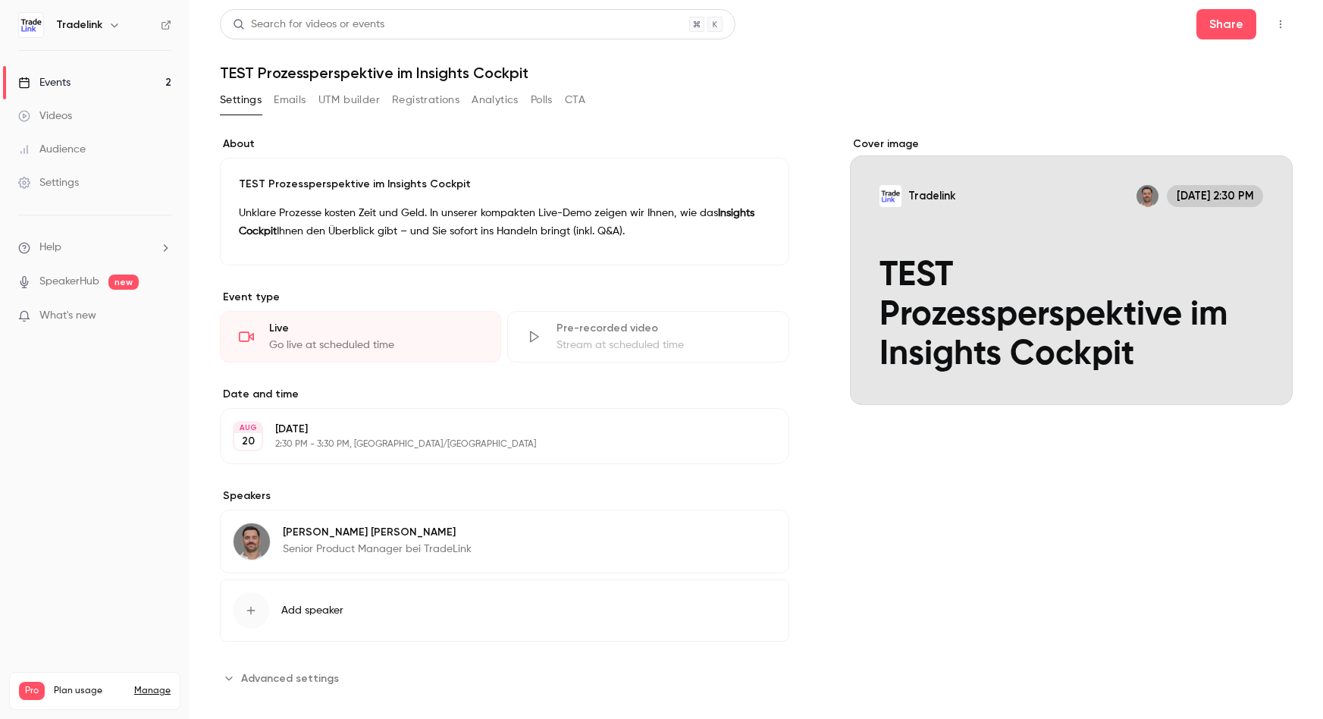
click at [80, 85] on link "Events 2" at bounding box center [95, 82] width 190 height 33
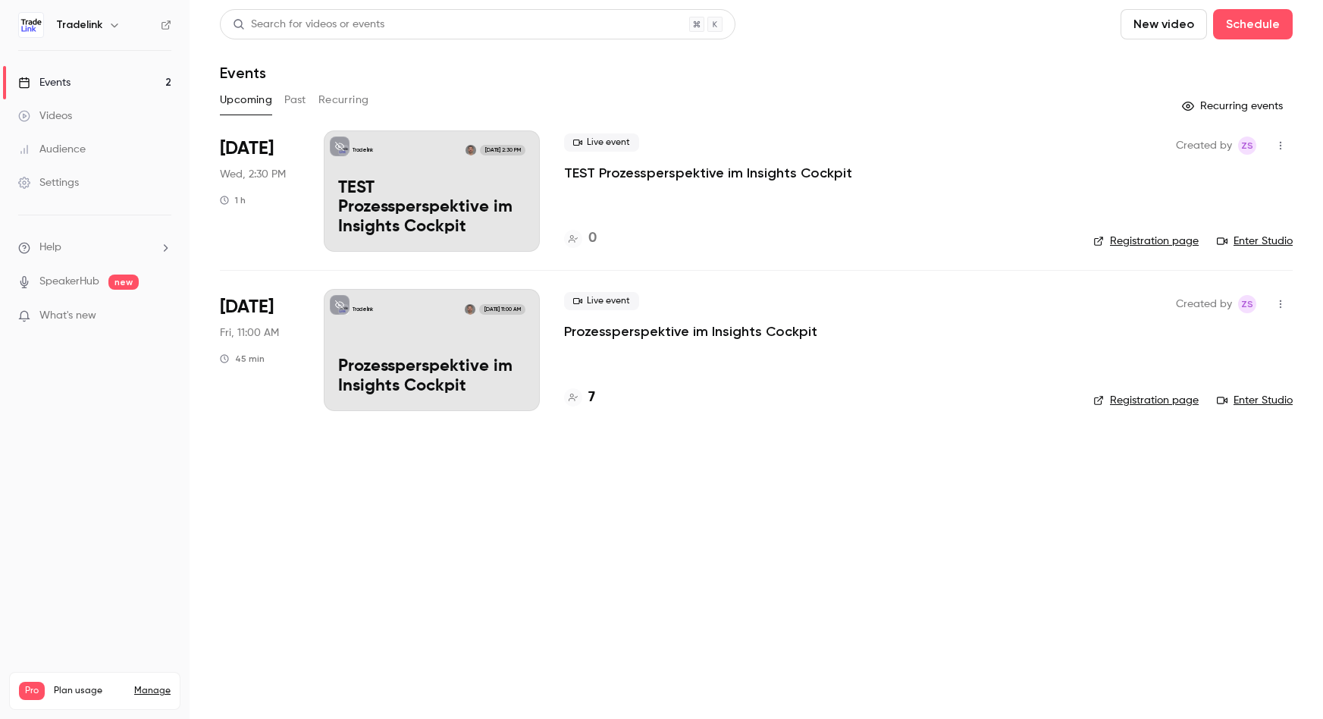
click at [656, 334] on p "Prozessperspektive im Insights Cockpit" at bounding box center [690, 331] width 253 height 18
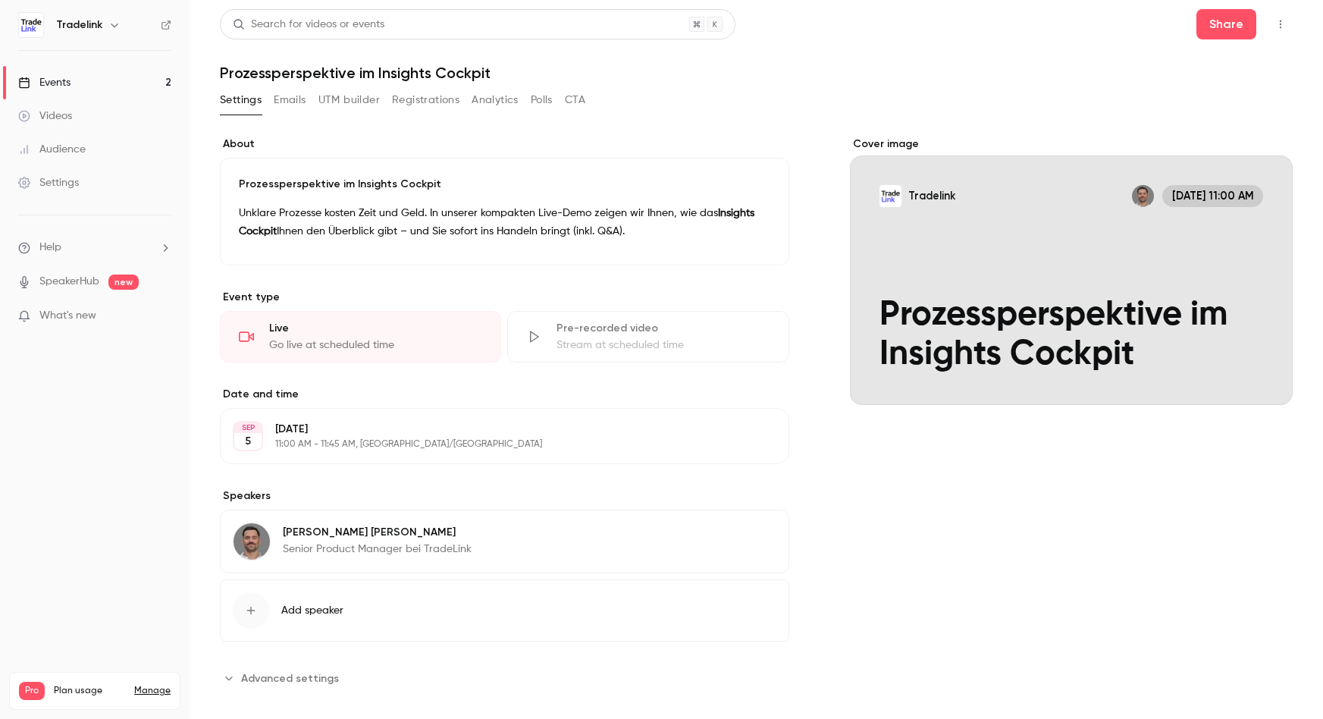
click at [429, 102] on button "Registrations" at bounding box center [425, 100] width 67 height 24
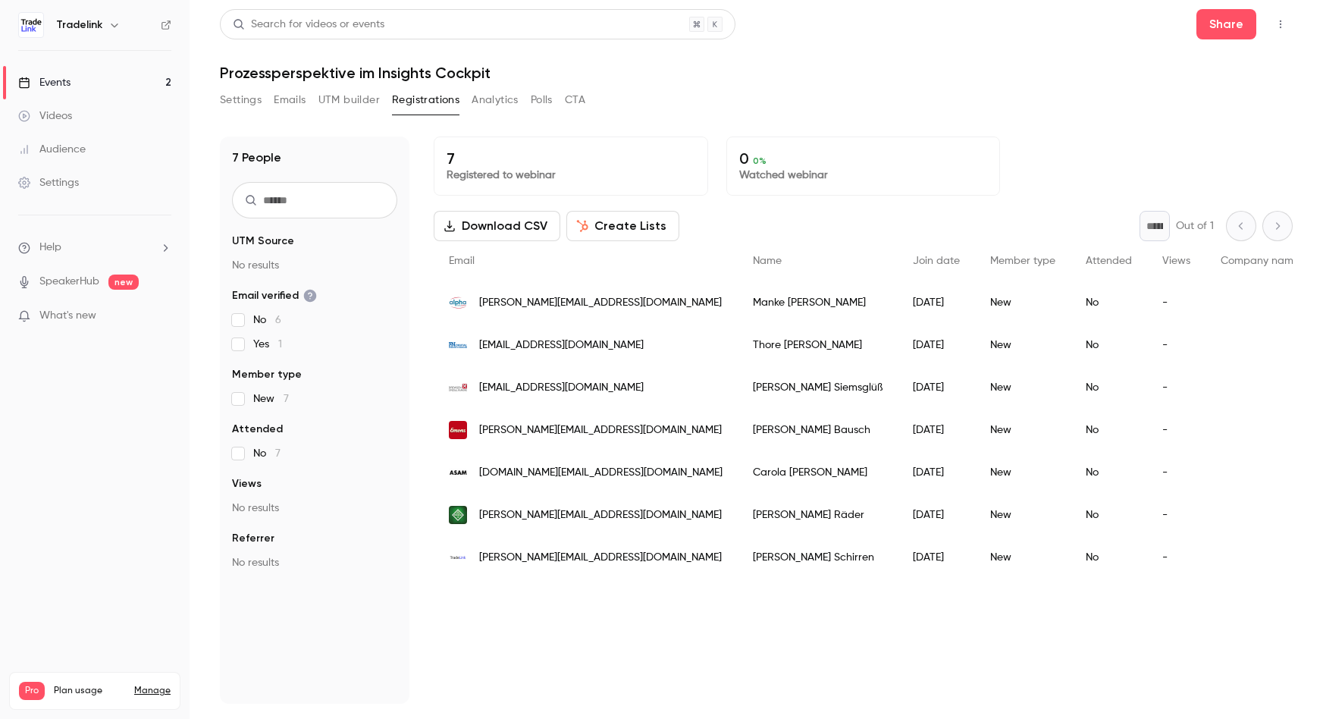
click at [350, 102] on button "UTM builder" at bounding box center [348, 100] width 61 height 24
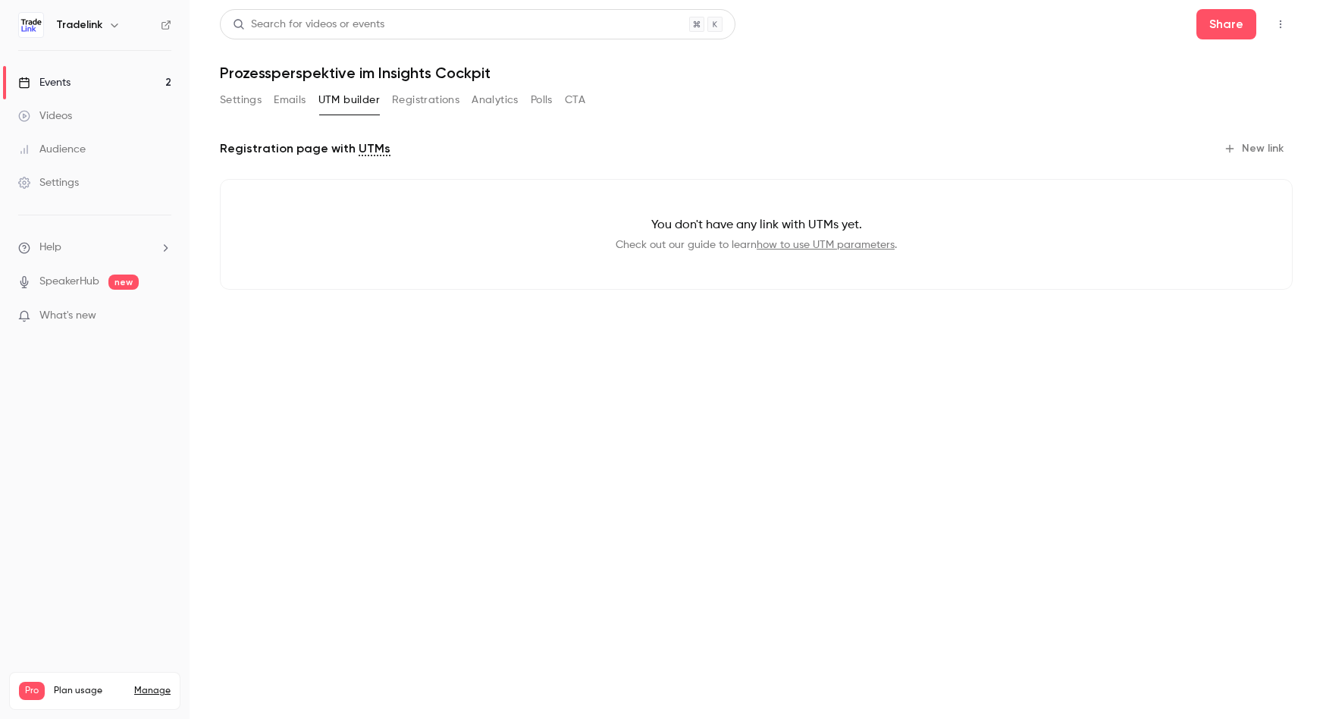
click at [443, 96] on button "Registrations" at bounding box center [425, 100] width 67 height 24
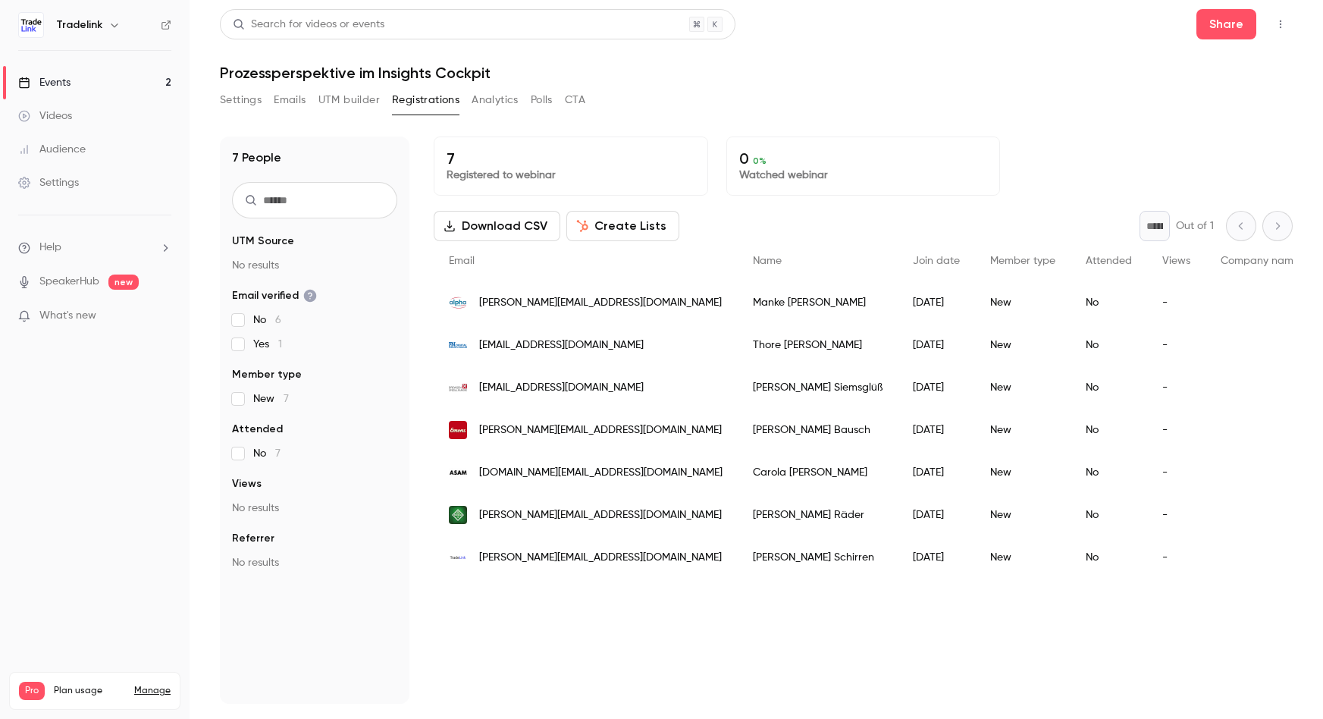
click at [491, 97] on button "Analytics" at bounding box center [495, 100] width 47 height 24
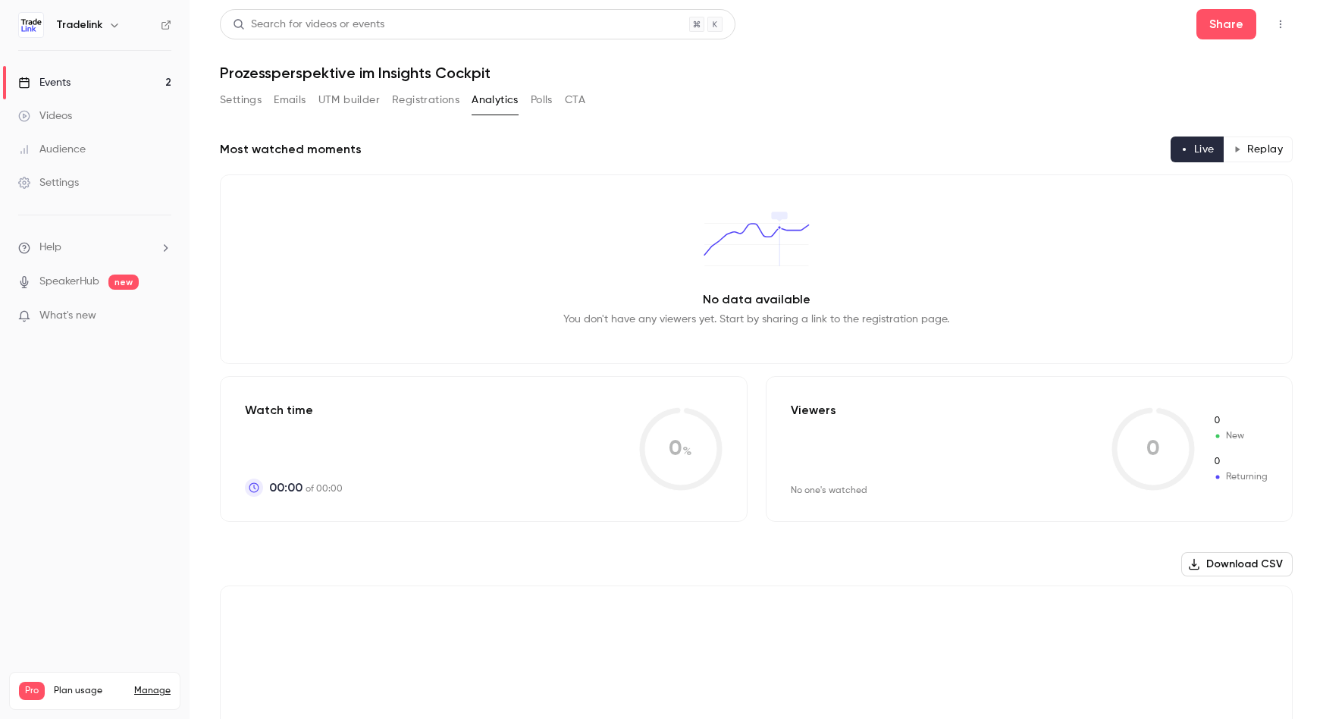
click at [542, 101] on button "Polls" at bounding box center [542, 100] width 22 height 24
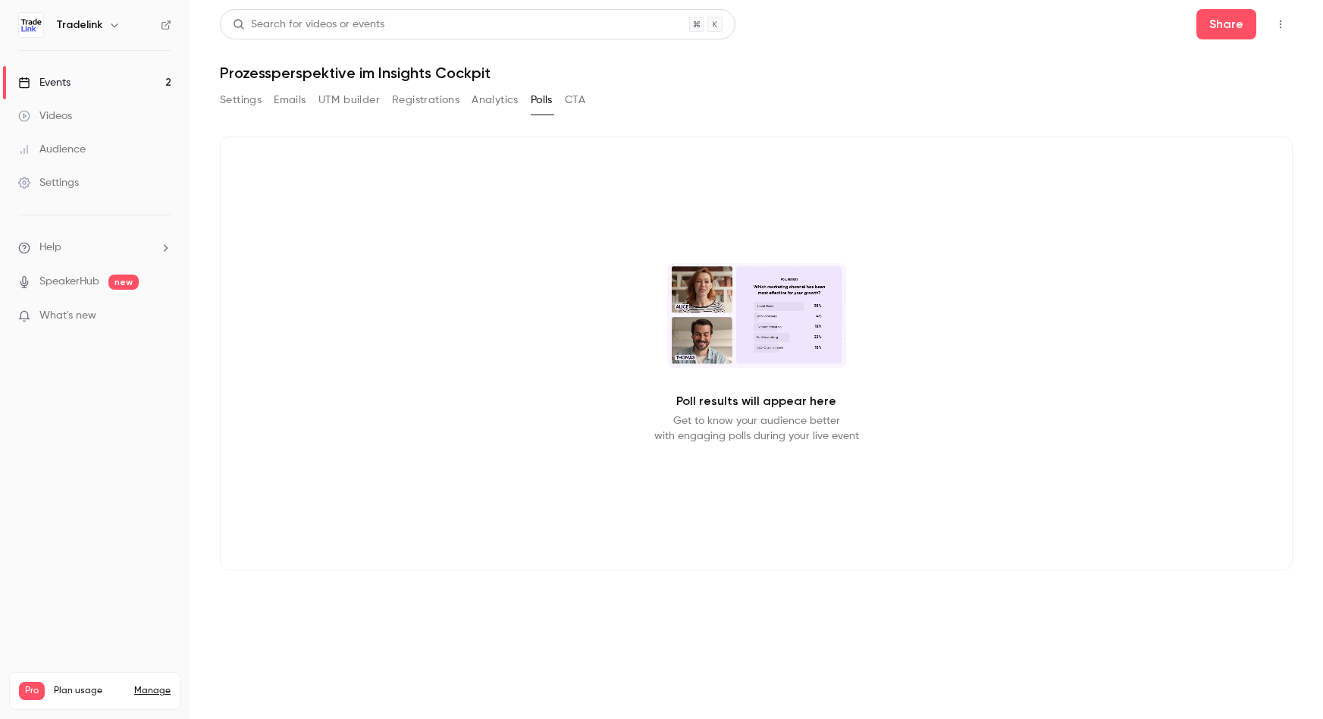
click at [573, 101] on button "CTA" at bounding box center [575, 100] width 20 height 24
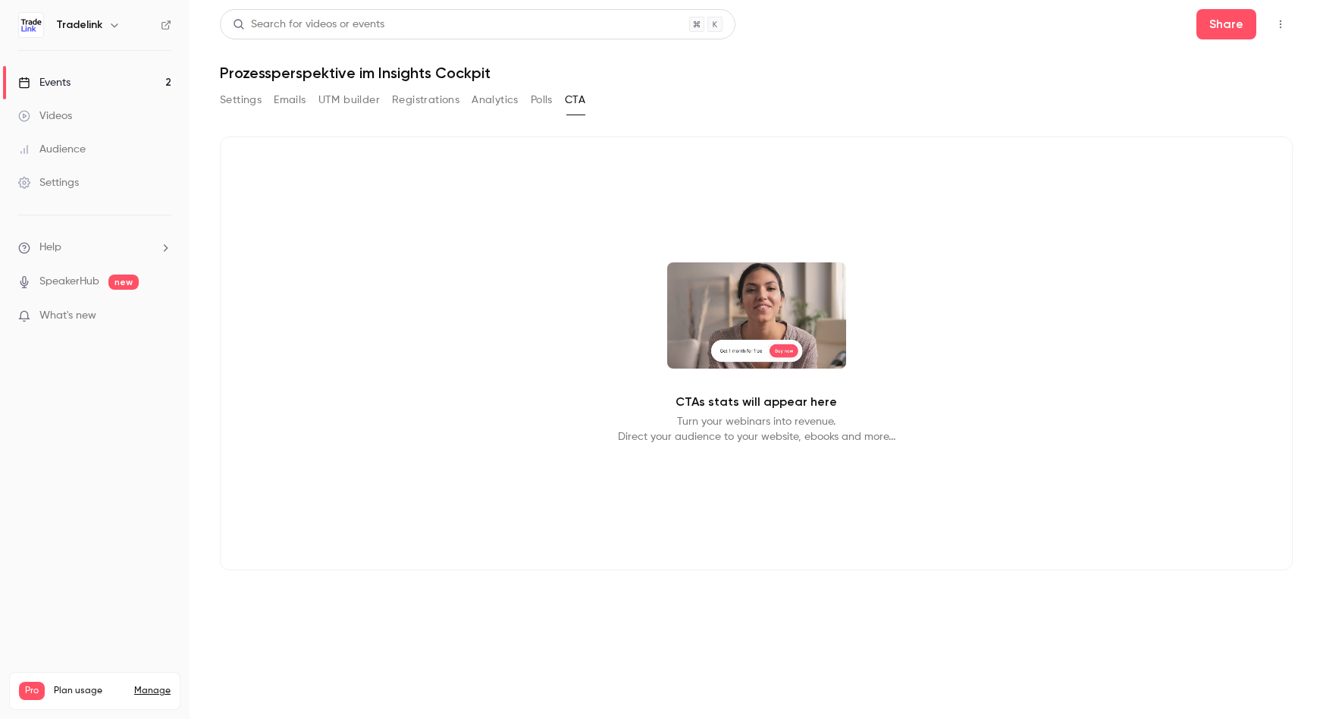
click at [72, 149] on div "Audience" at bounding box center [51, 149] width 67 height 15
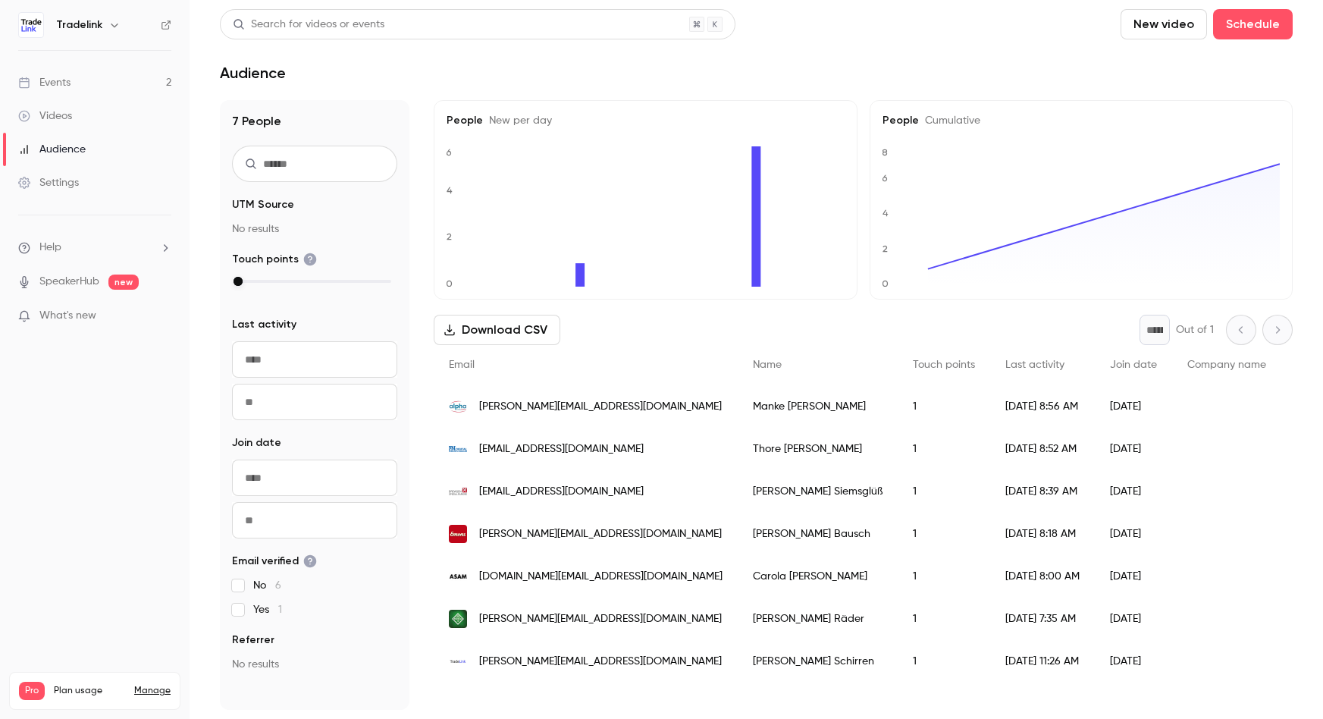
click at [57, 121] on div "Videos" at bounding box center [45, 115] width 54 height 15
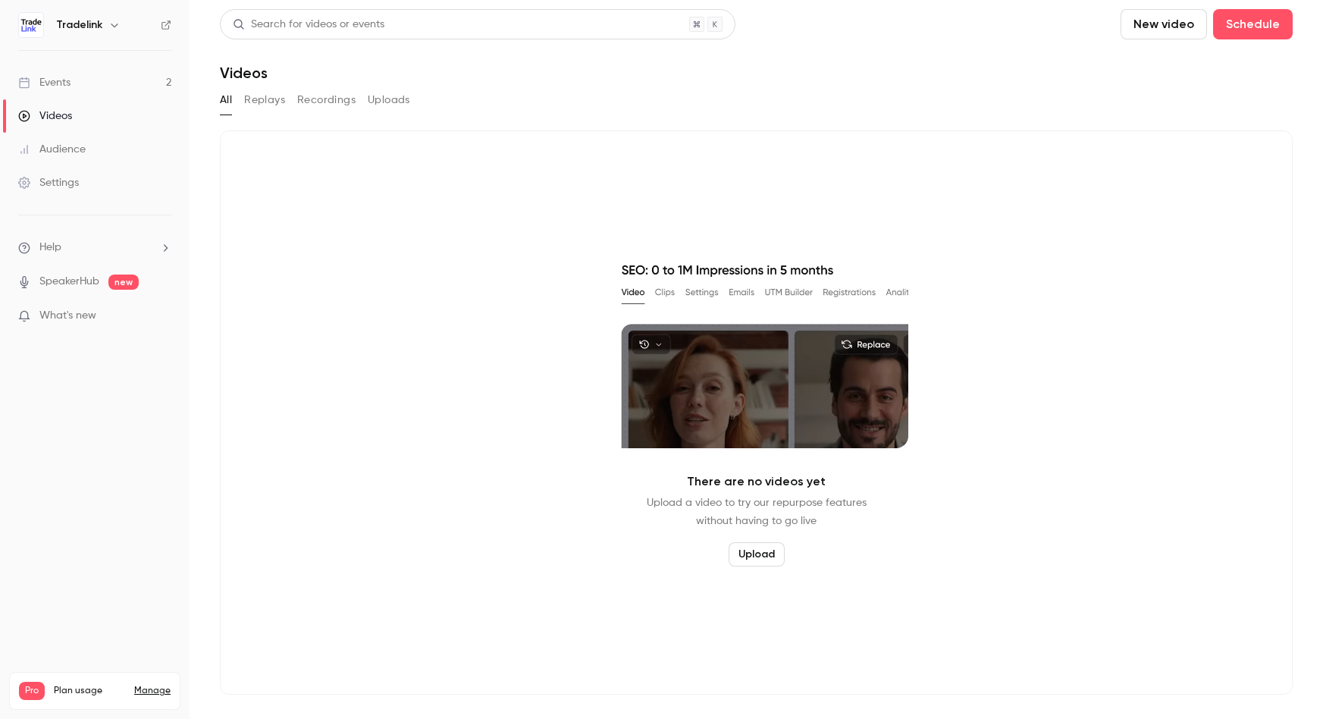
click at [72, 182] on div "Settings" at bounding box center [48, 182] width 61 height 15
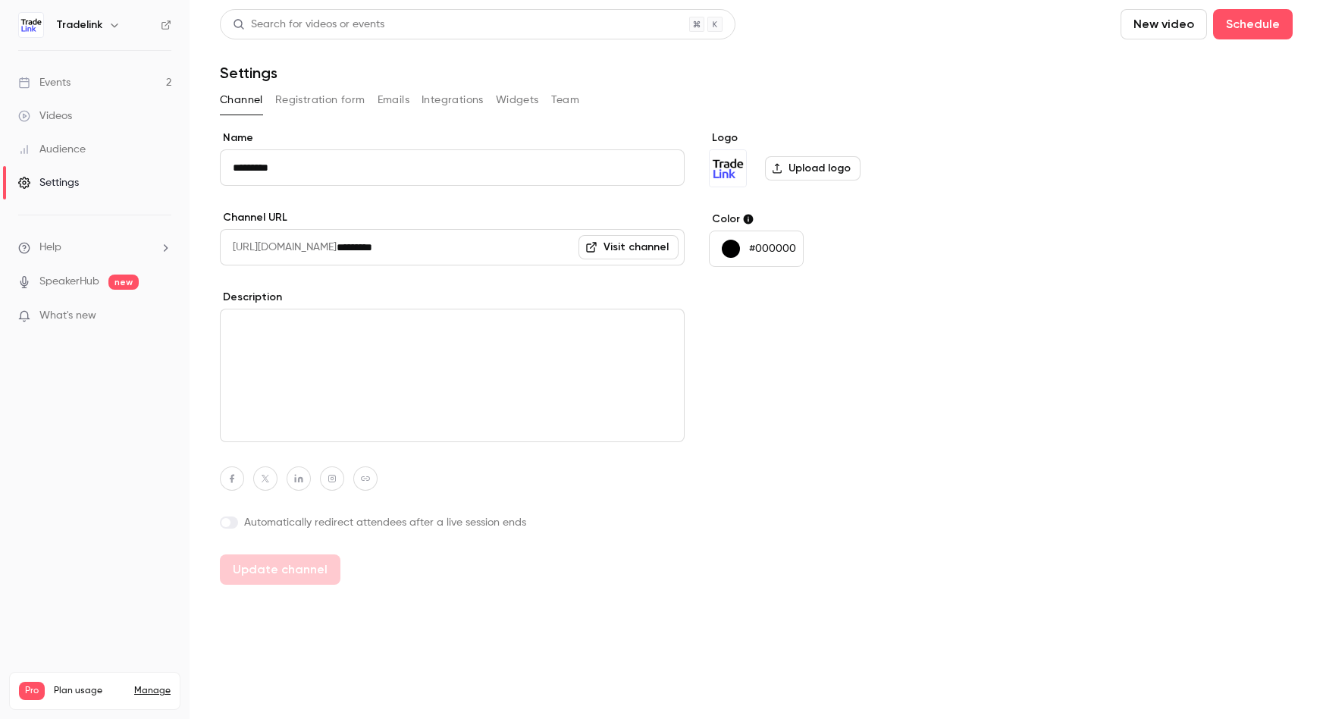
click at [344, 109] on button "Registration form" at bounding box center [320, 100] width 90 height 24
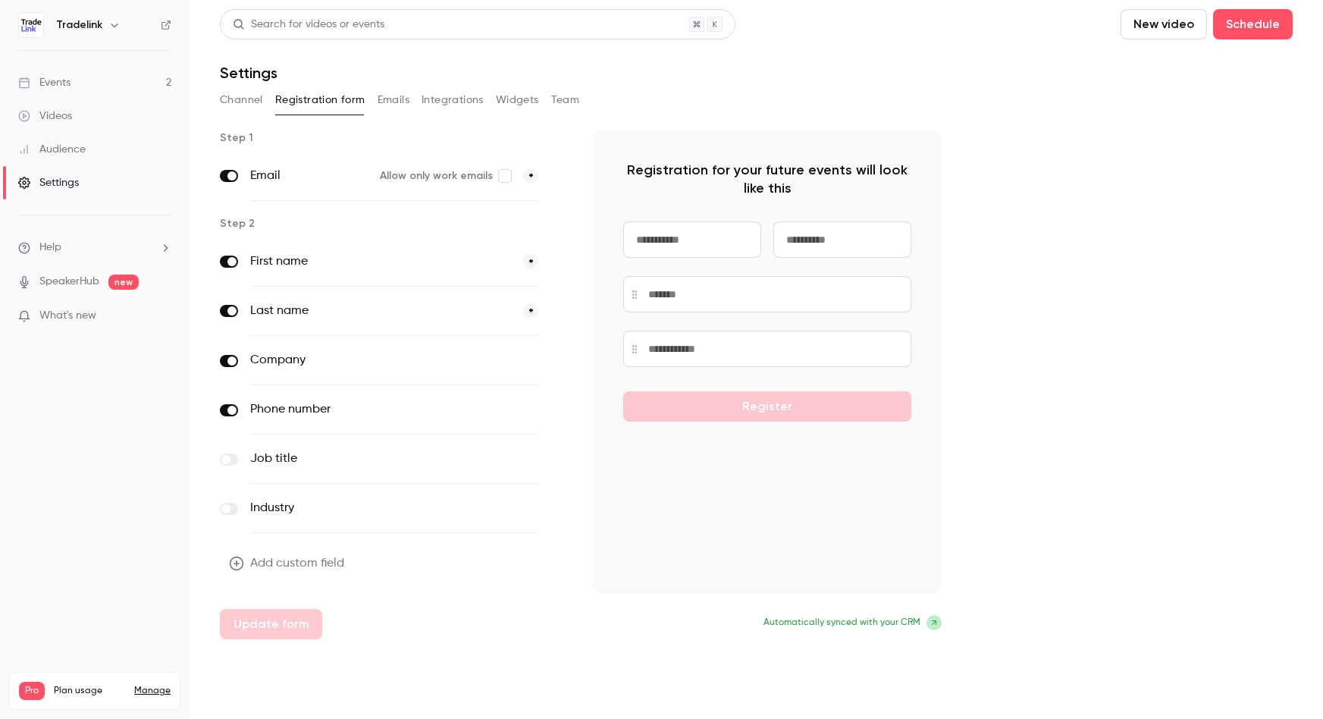
click at [383, 99] on button "Emails" at bounding box center [394, 100] width 32 height 24
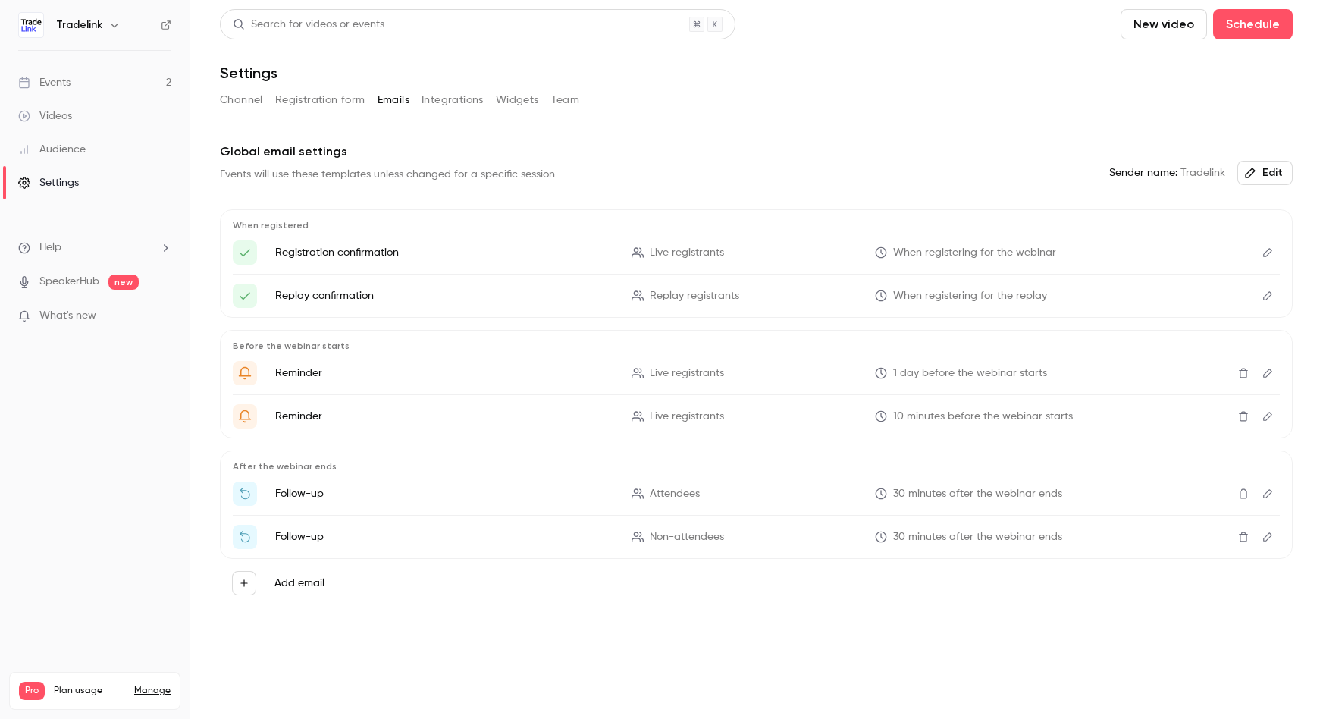
click at [443, 95] on button "Integrations" at bounding box center [453, 100] width 62 height 24
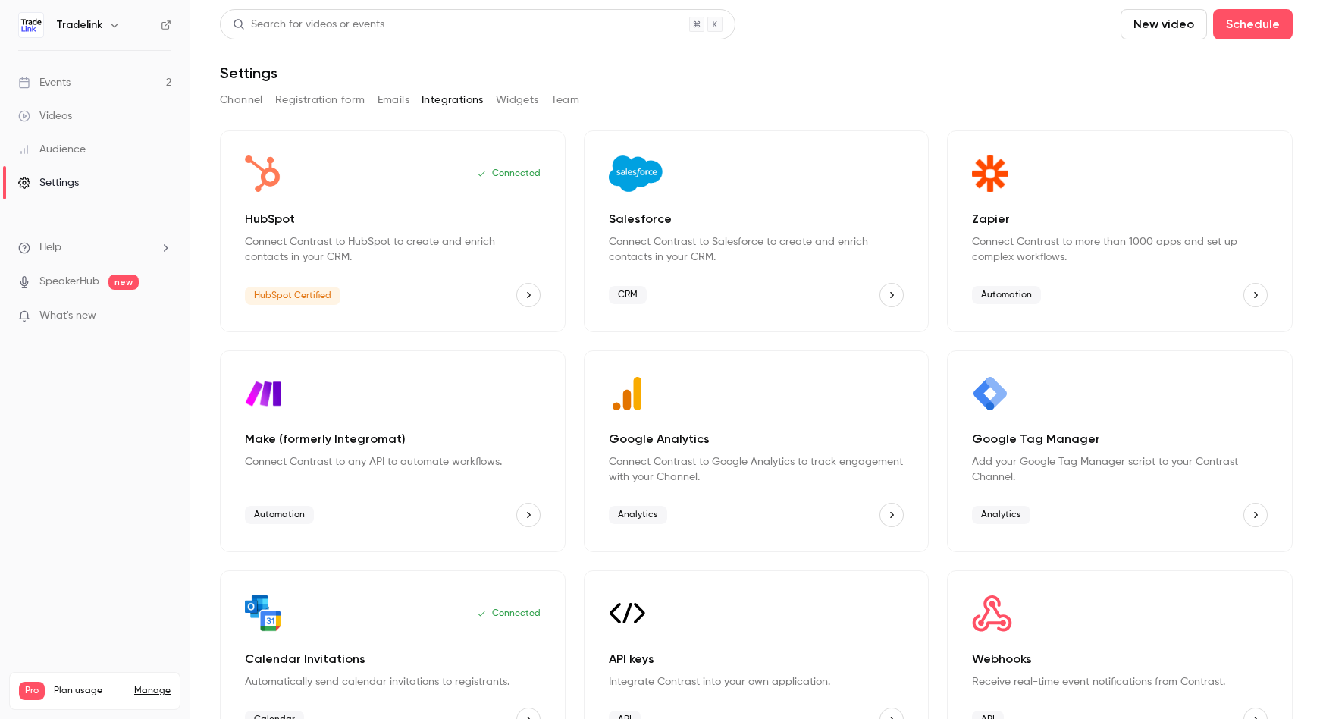
click at [517, 96] on button "Widgets" at bounding box center [517, 100] width 43 height 24
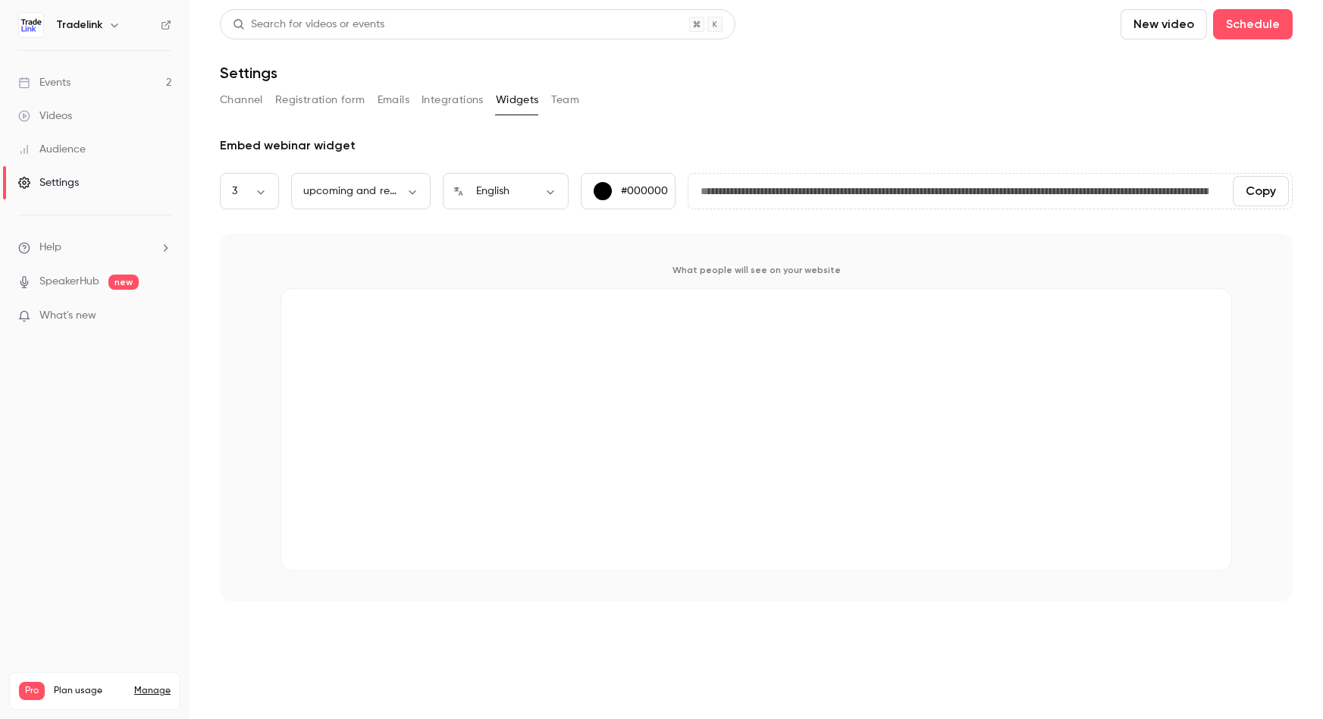
click at [558, 98] on button "Team" at bounding box center [565, 100] width 29 height 24
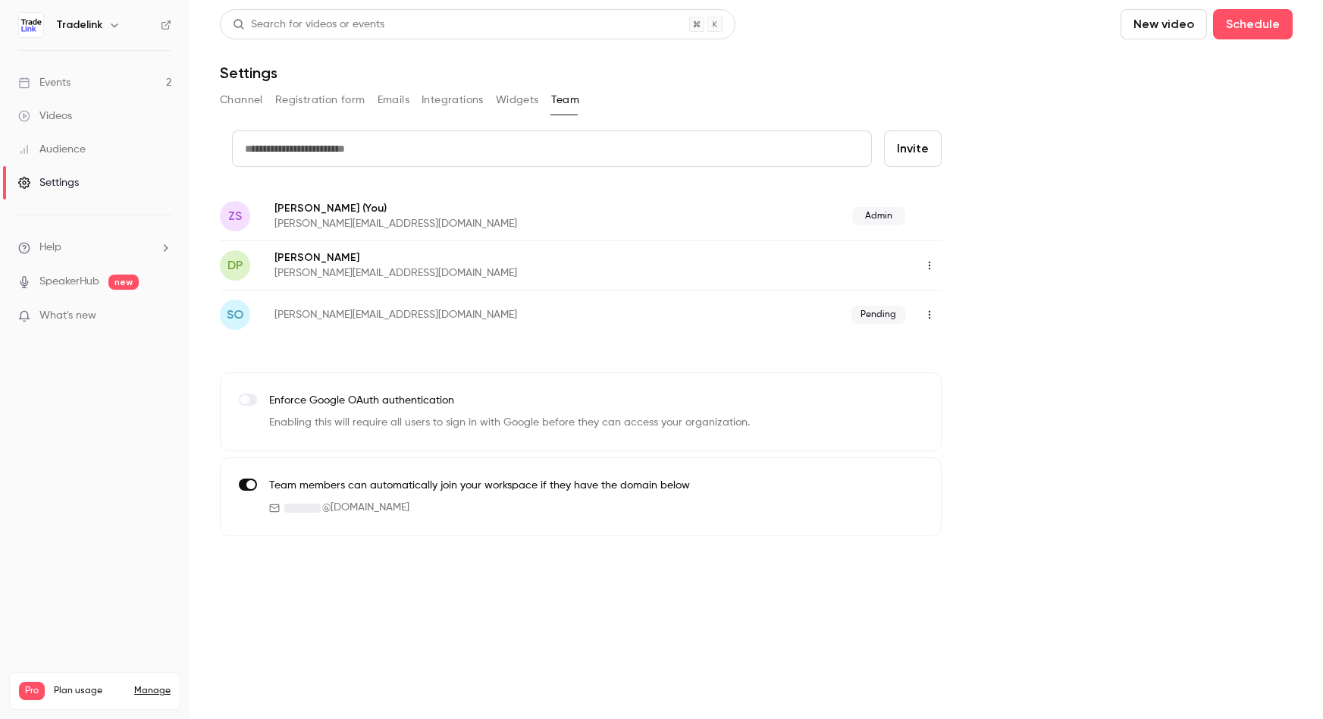
click at [510, 105] on button "Widgets" at bounding box center [517, 100] width 43 height 24
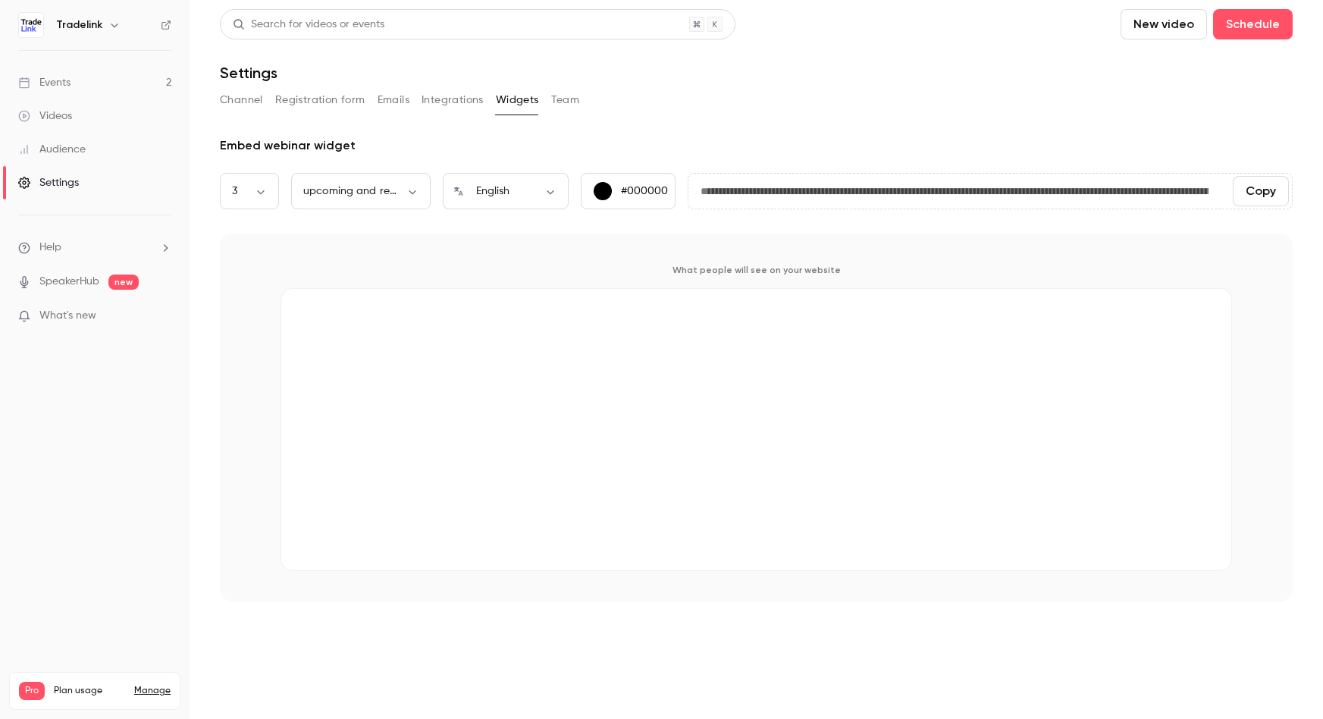
click at [572, 105] on button "Team" at bounding box center [565, 100] width 29 height 24
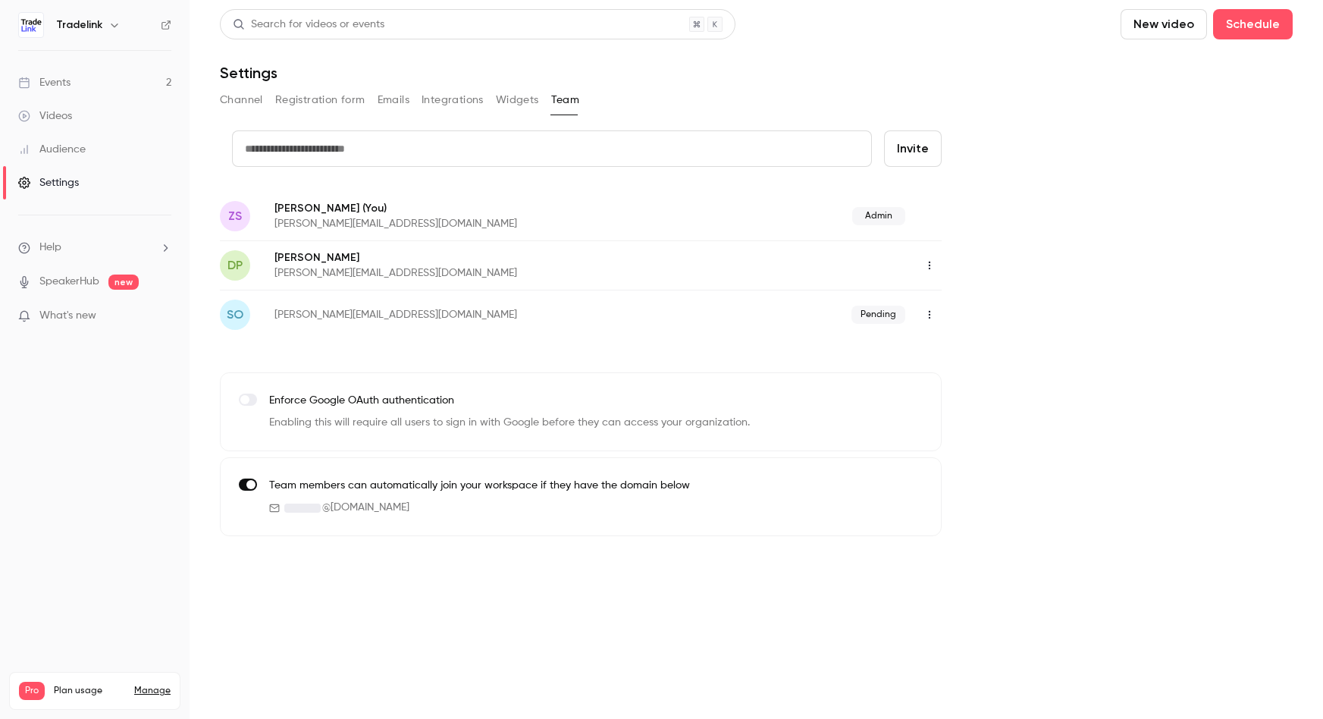
click at [78, 282] on link "SpeakerHub" at bounding box center [69, 282] width 60 height 16
